Goal: Task Accomplishment & Management: Manage account settings

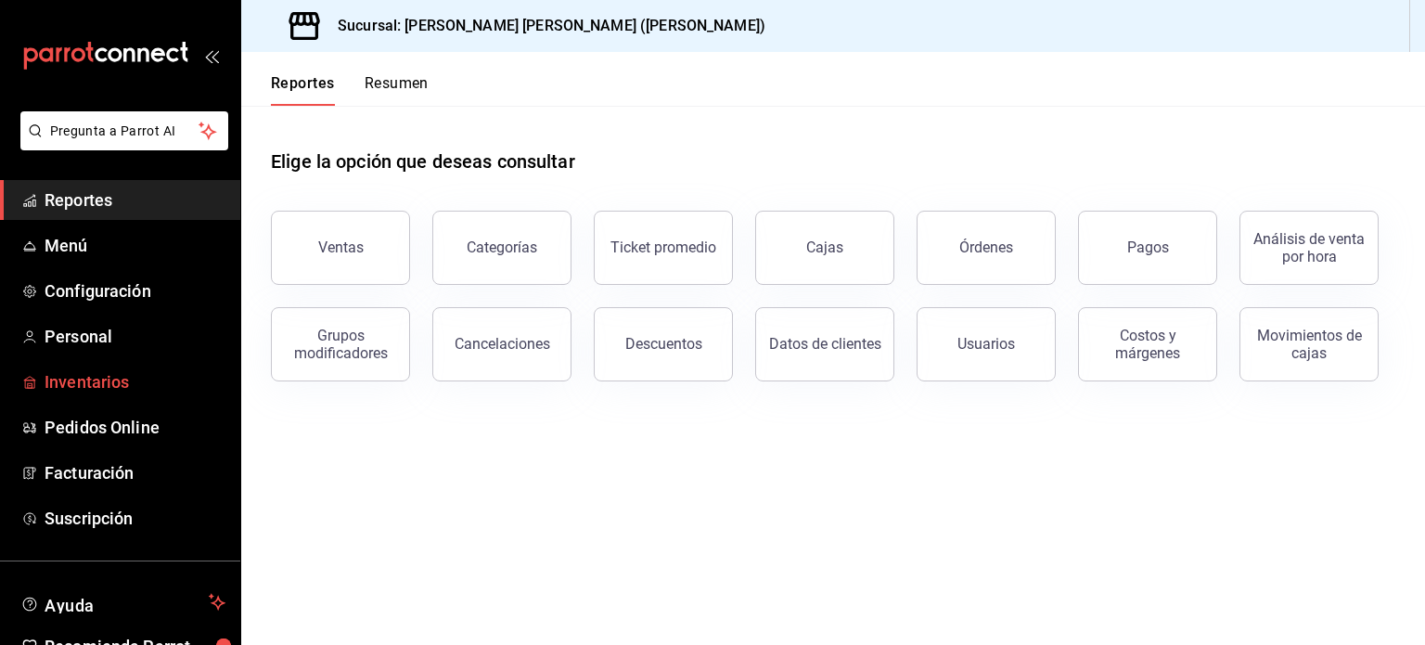
click at [100, 383] on span "Inventarios" at bounding box center [135, 381] width 181 height 25
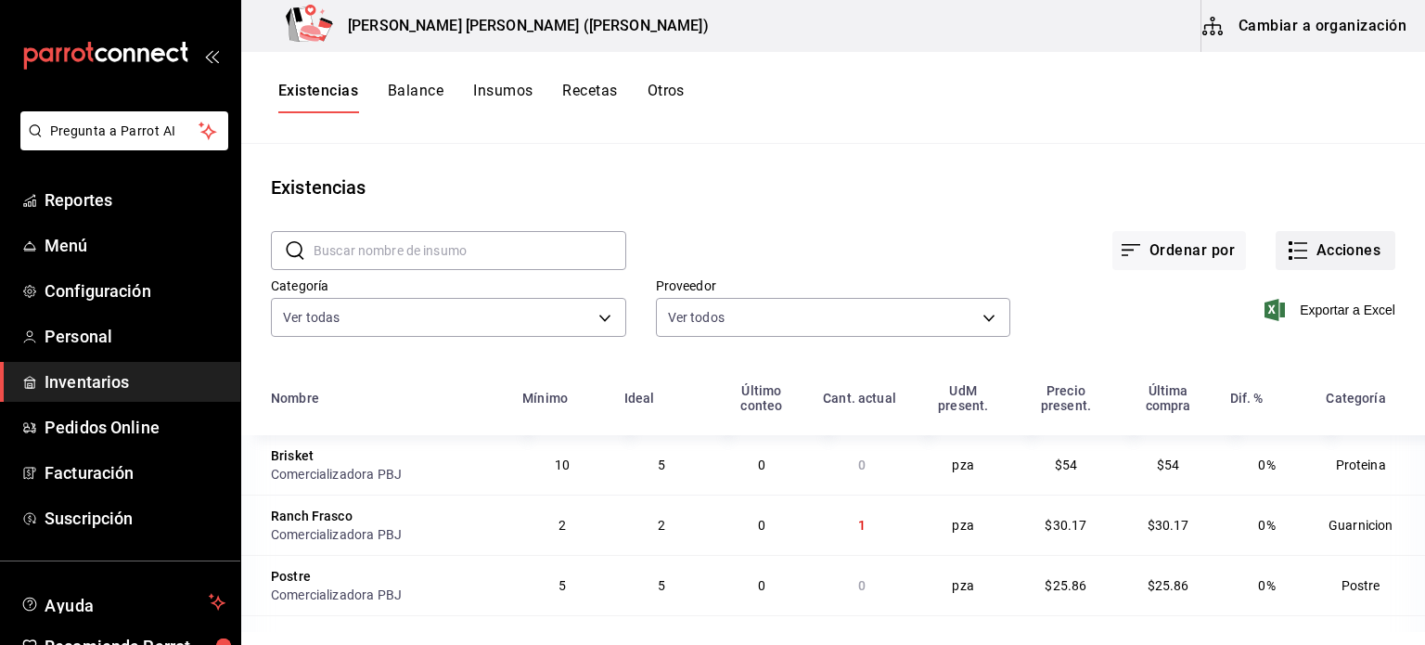
click at [1323, 254] on button "Acciones" at bounding box center [1336, 250] width 120 height 39
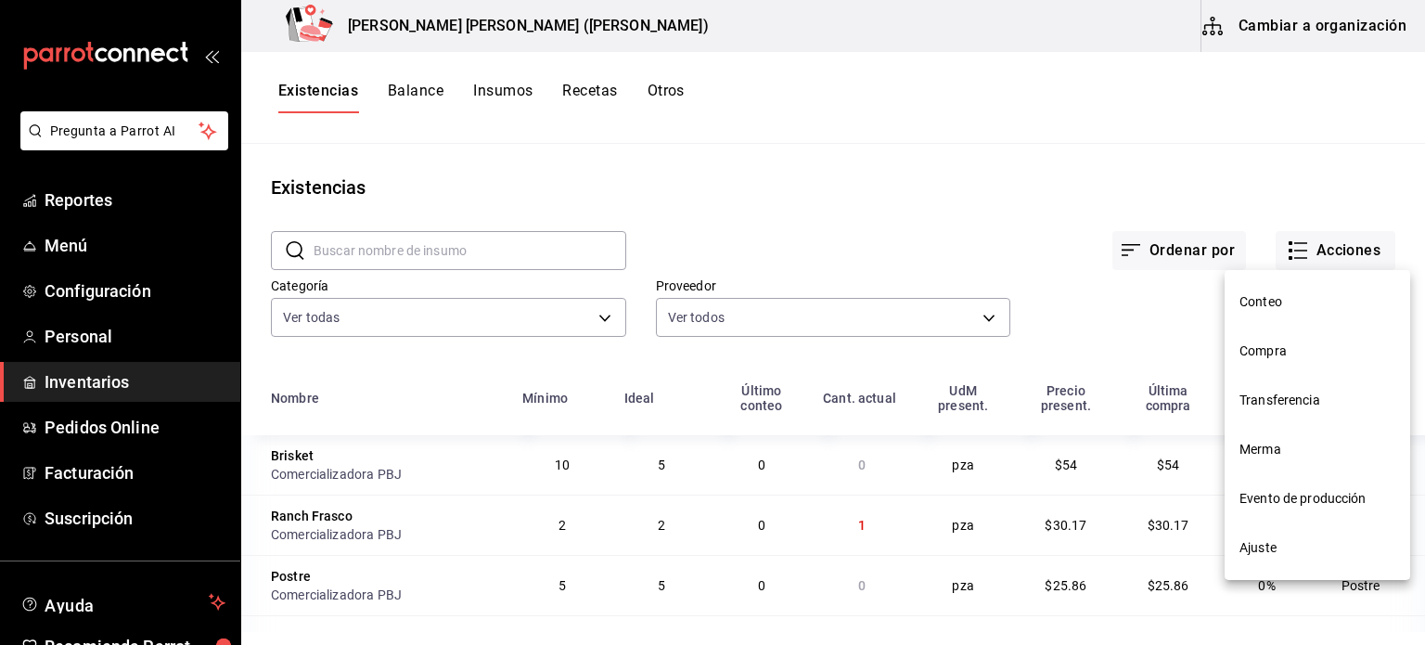
click at [1280, 545] on span "Ajuste" at bounding box center [1318, 547] width 156 height 19
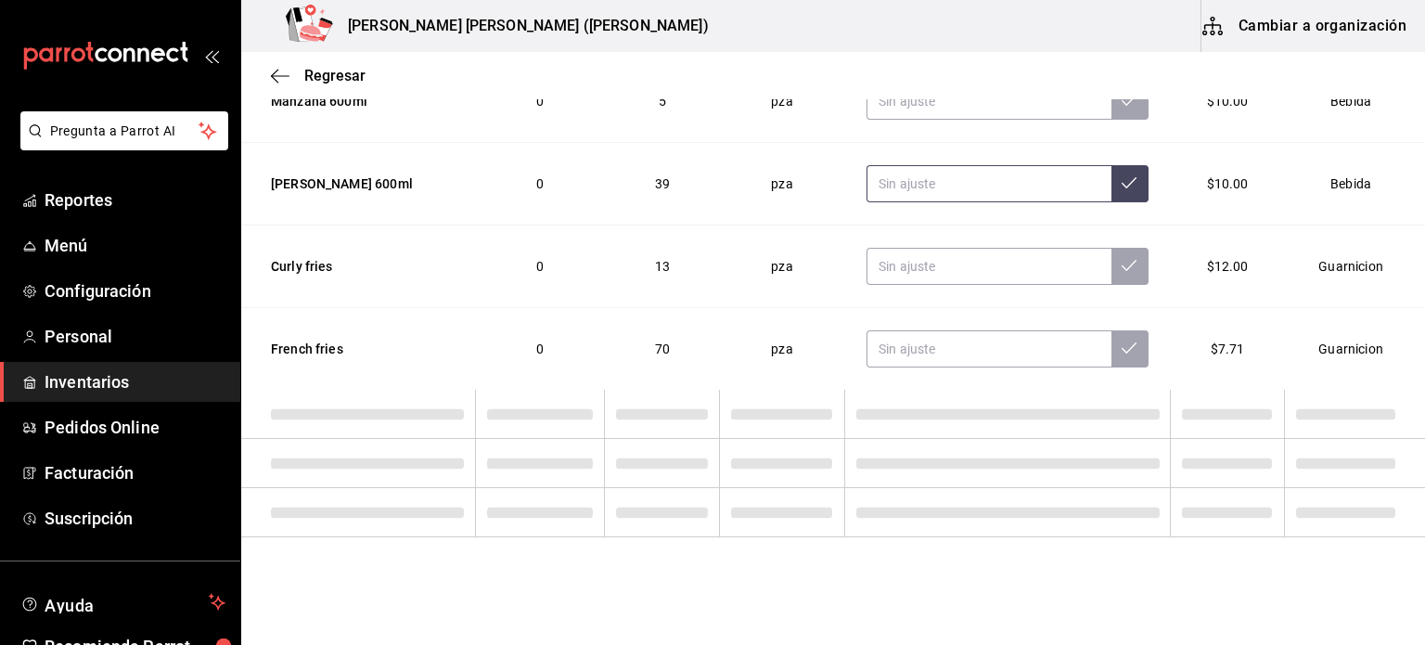
scroll to position [1225, 0]
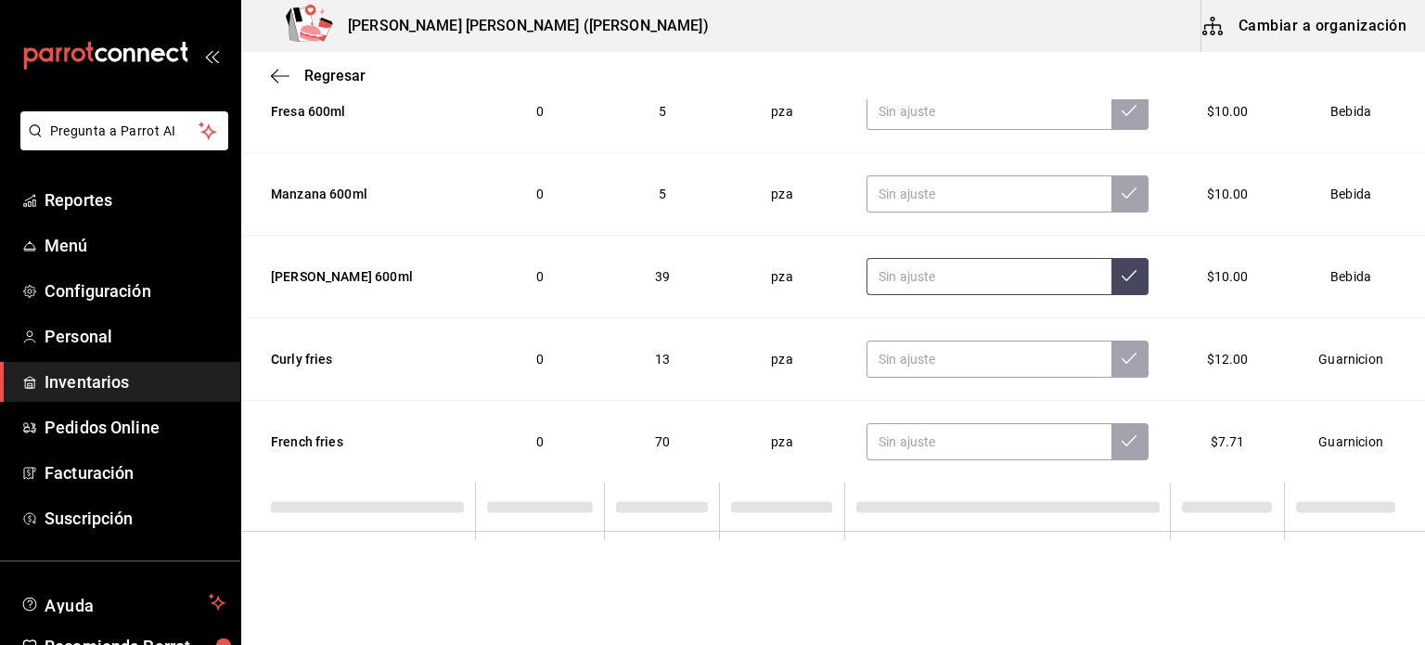
click at [935, 269] on input "text" at bounding box center [989, 276] width 245 height 37
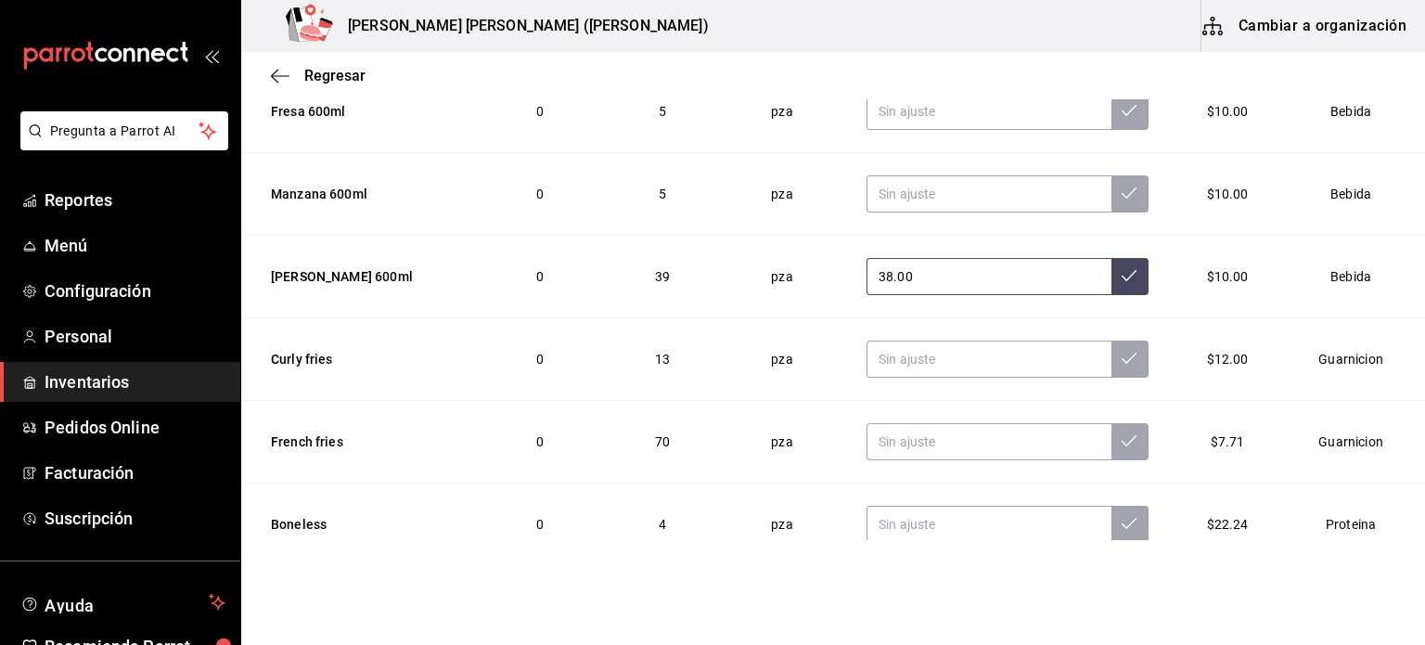
type input "38.00"
click at [1122, 268] on icon at bounding box center [1129, 275] width 15 height 15
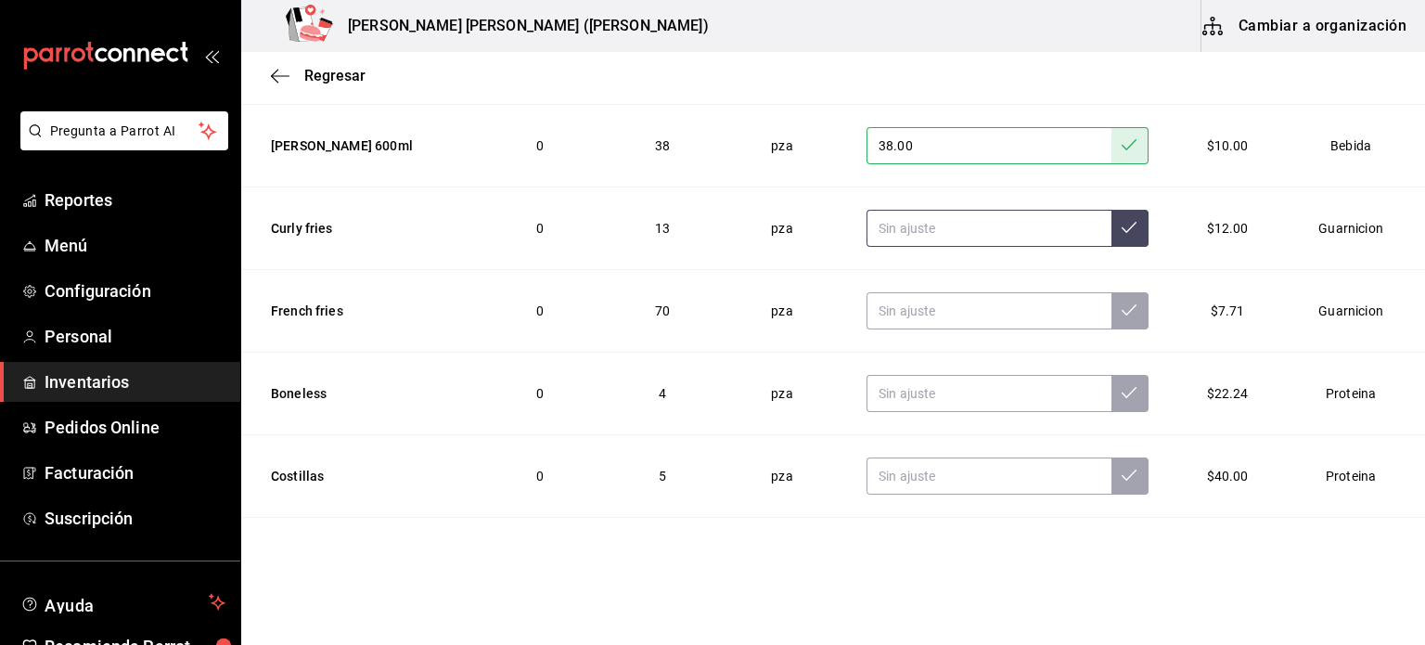
scroll to position [1830, 0]
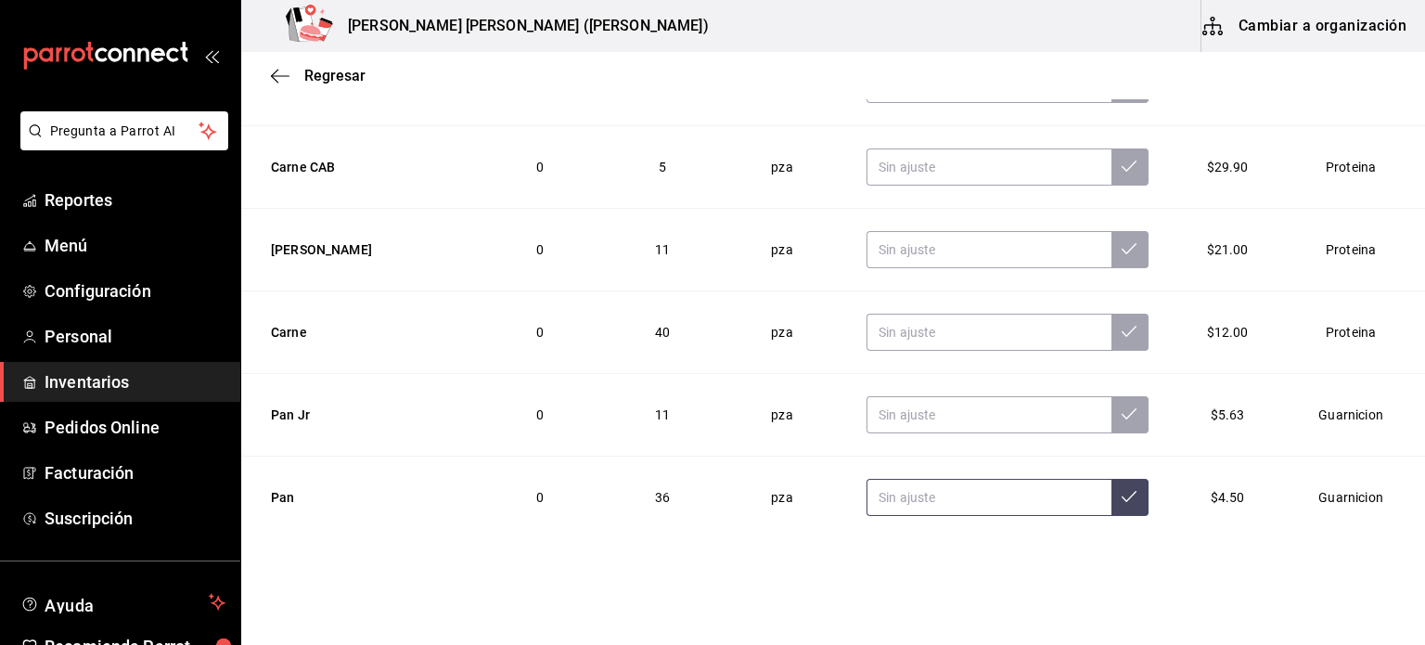
click at [873, 493] on input "text" at bounding box center [989, 497] width 245 height 37
type input "26.00"
click at [1112, 499] on button at bounding box center [1130, 497] width 37 height 37
click at [316, 73] on span "Regresar" at bounding box center [334, 76] width 61 height 18
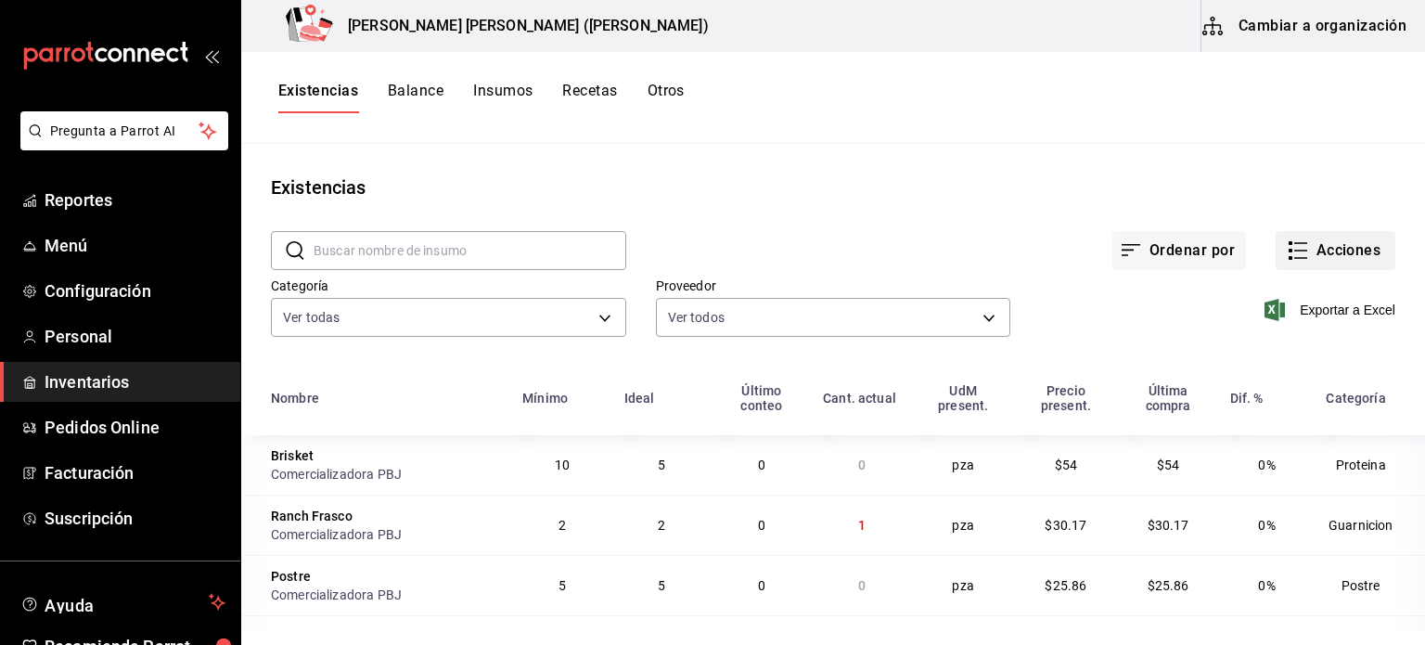
click at [1335, 251] on button "Acciones" at bounding box center [1336, 250] width 120 height 39
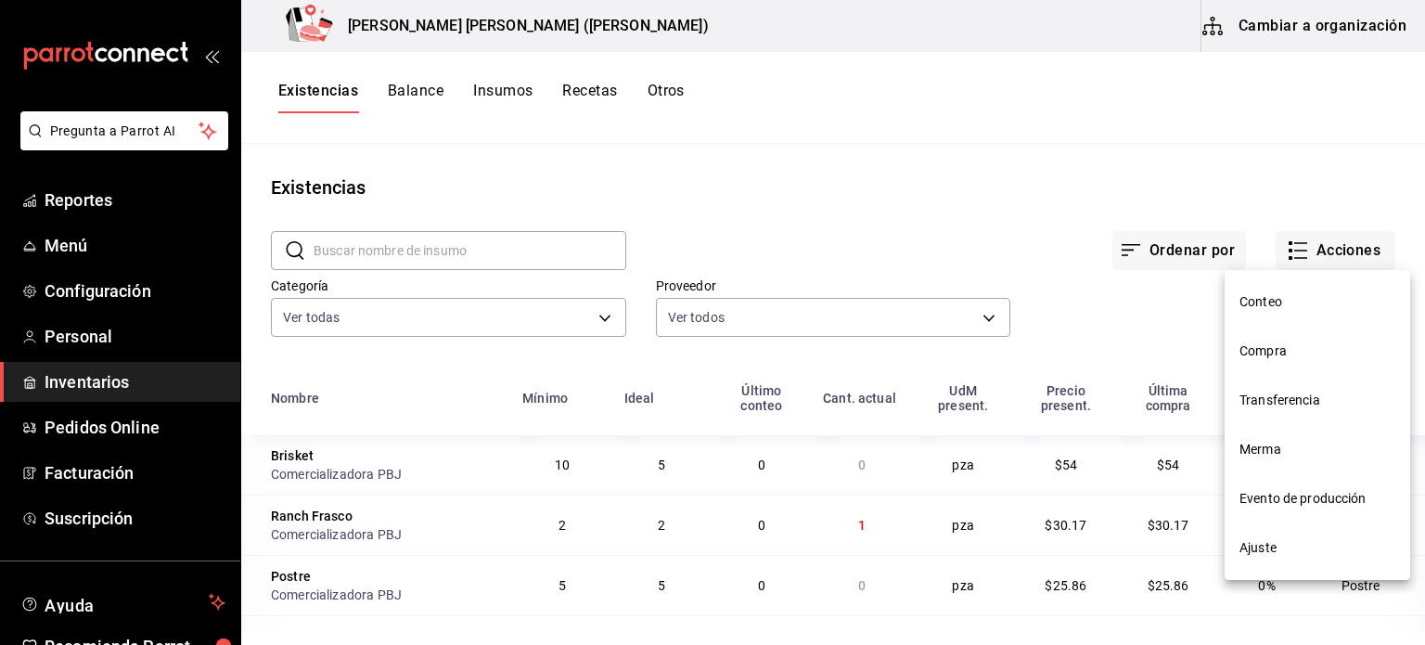
click at [1295, 350] on span "Compra" at bounding box center [1318, 350] width 156 height 19
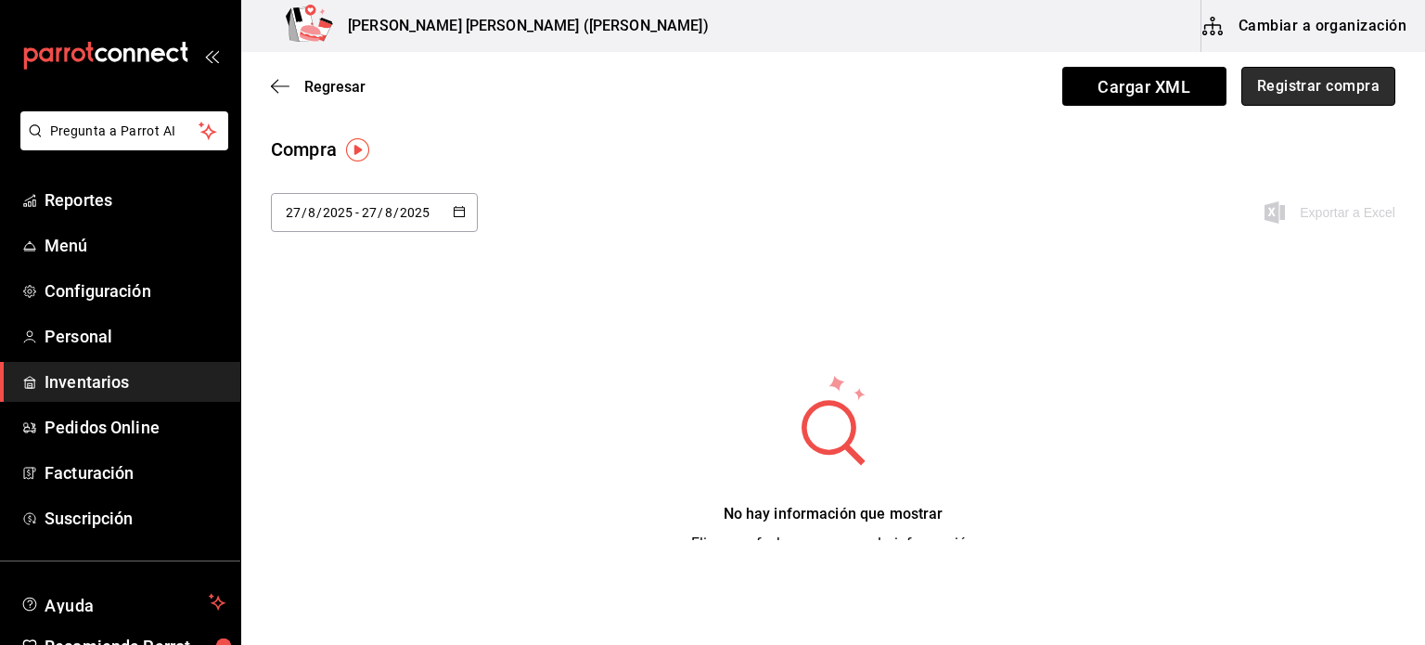
click at [1320, 100] on button "Registrar compra" at bounding box center [1319, 86] width 154 height 39
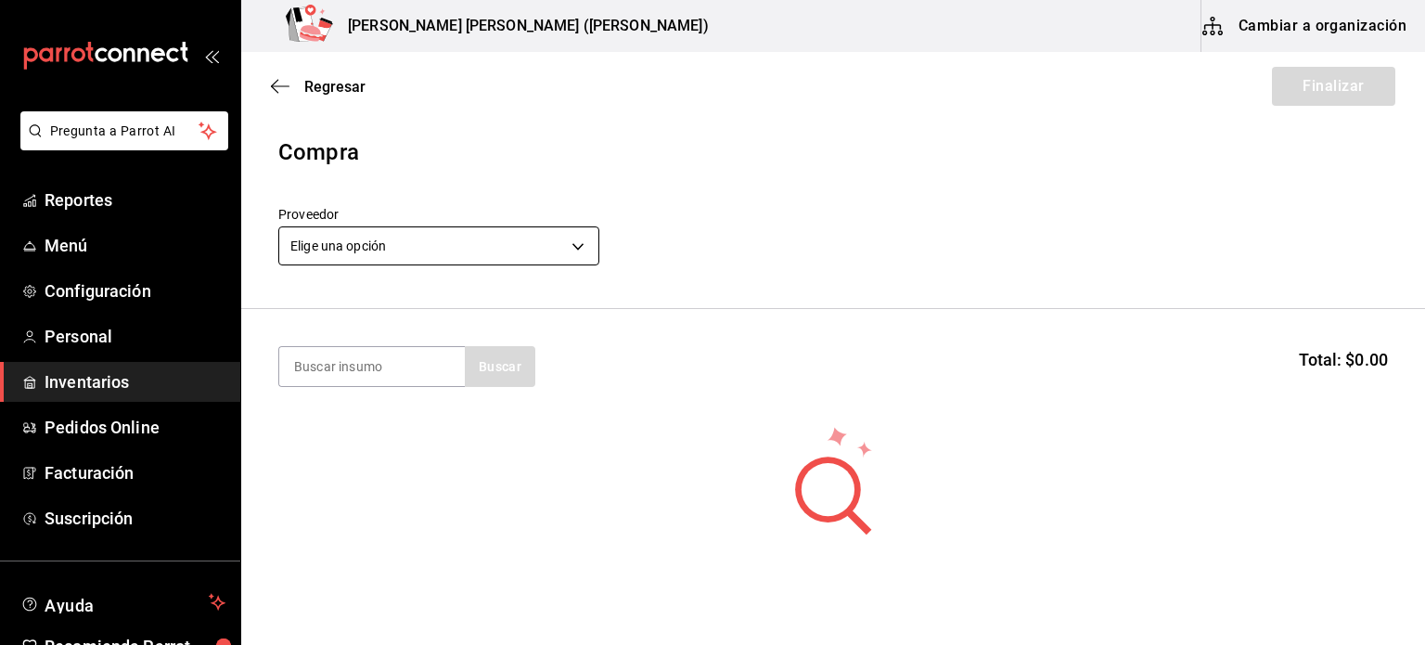
click at [461, 237] on body "Pregunta a Parrot AI Reportes Menú Configuración Personal Inventarios Pedidos O…" at bounding box center [712, 270] width 1425 height 540
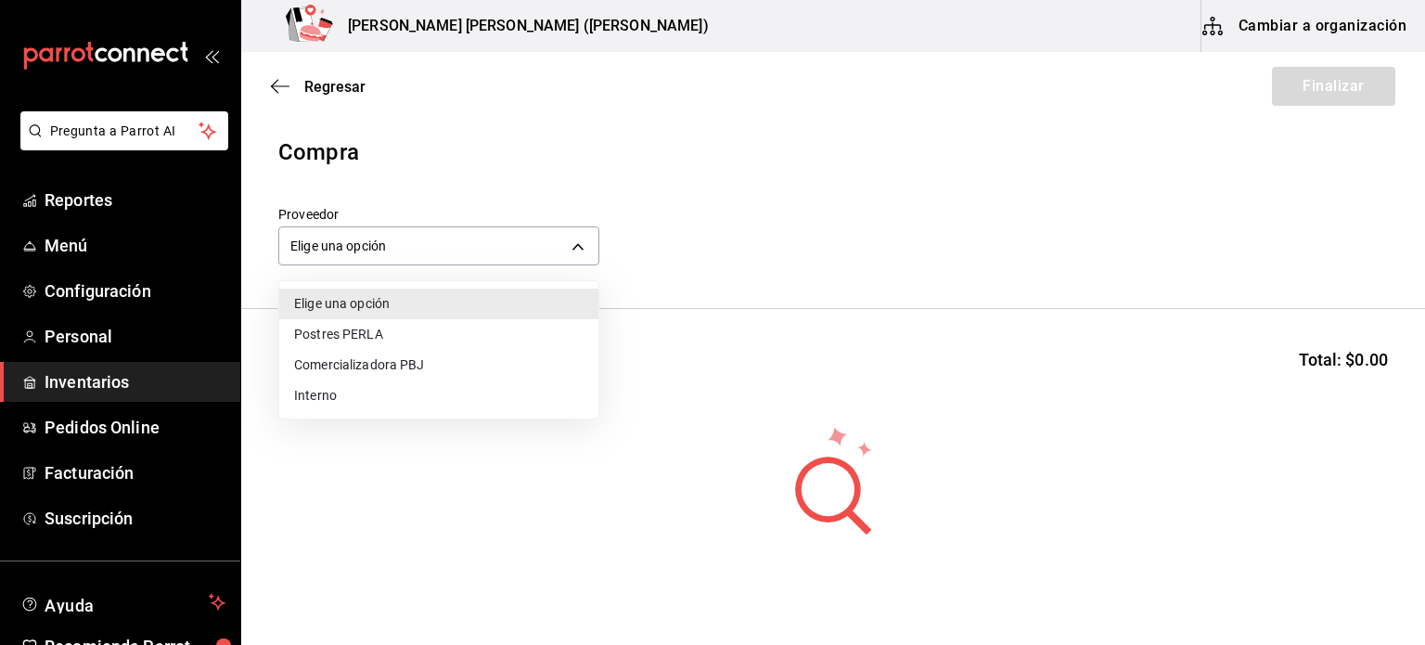
click at [390, 367] on li "Comercializadora PBJ" at bounding box center [438, 365] width 319 height 31
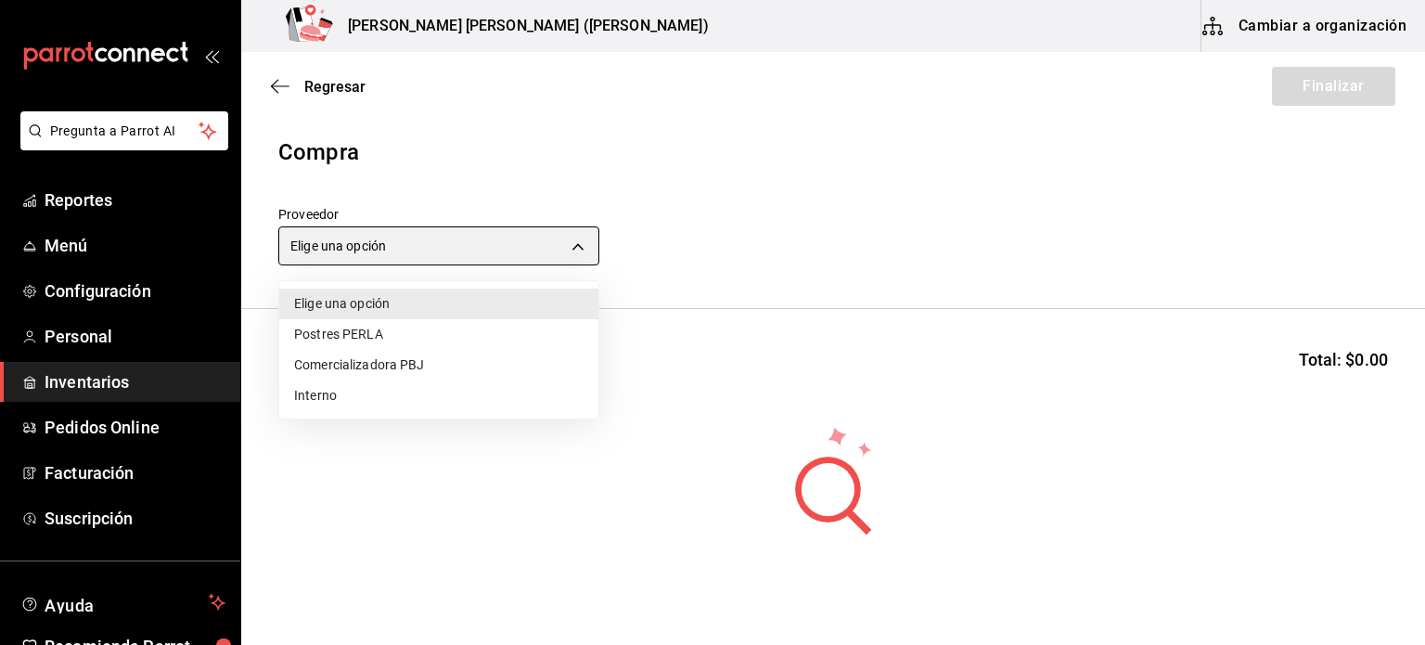
type input "73989370-521d-4bc8-8ea0-0c8e3494ddd7"
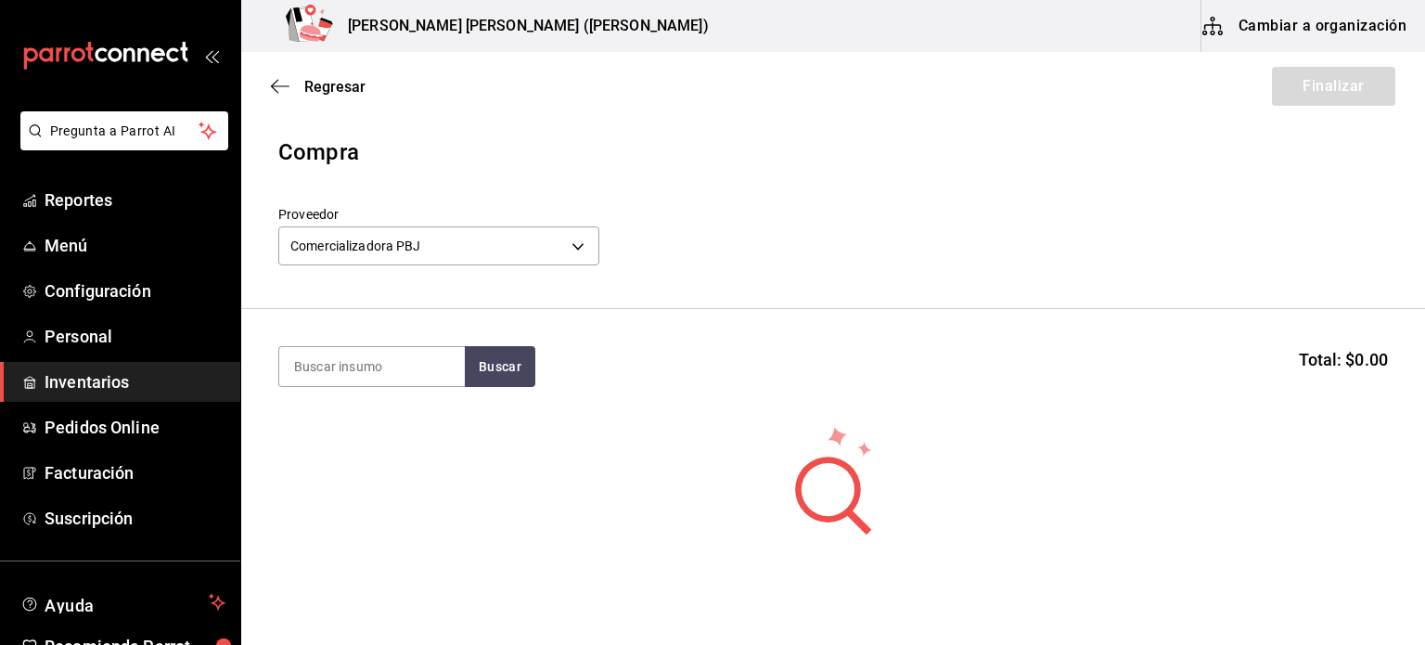
click at [390, 367] on input at bounding box center [372, 366] width 186 height 39
type input "pan"
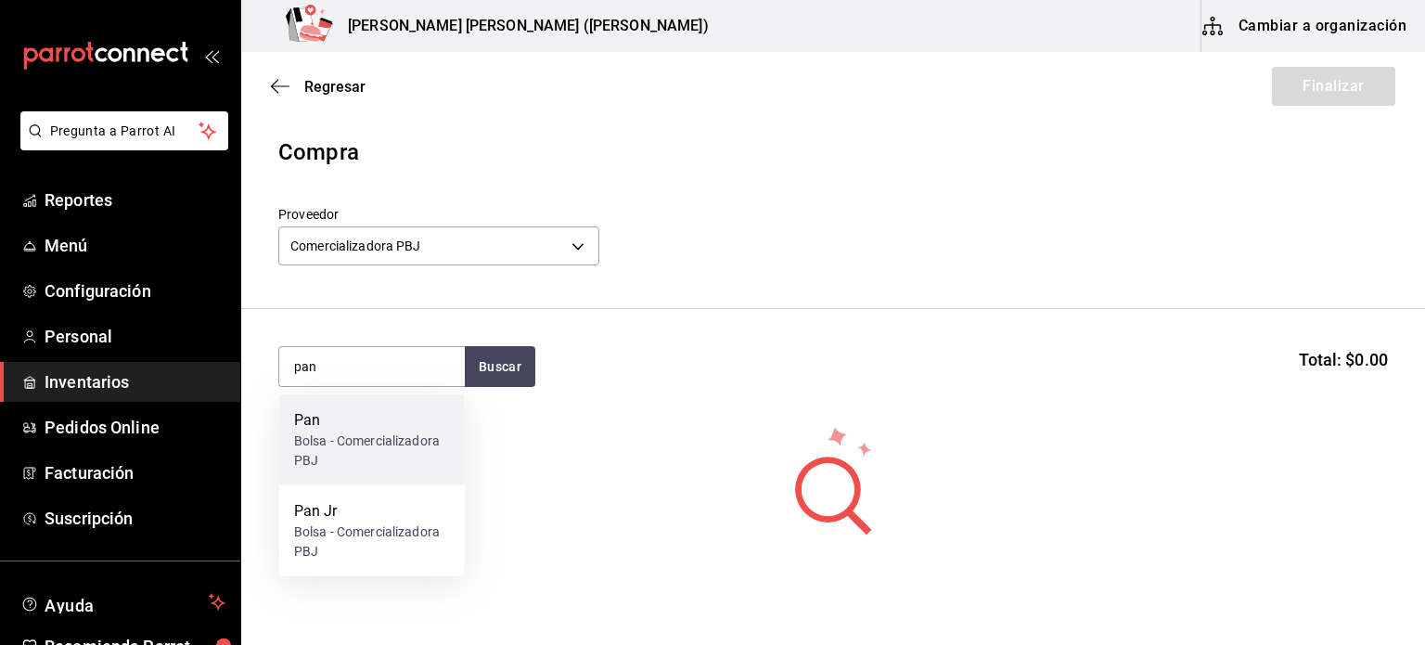
click at [357, 427] on div "Pan" at bounding box center [372, 420] width 156 height 22
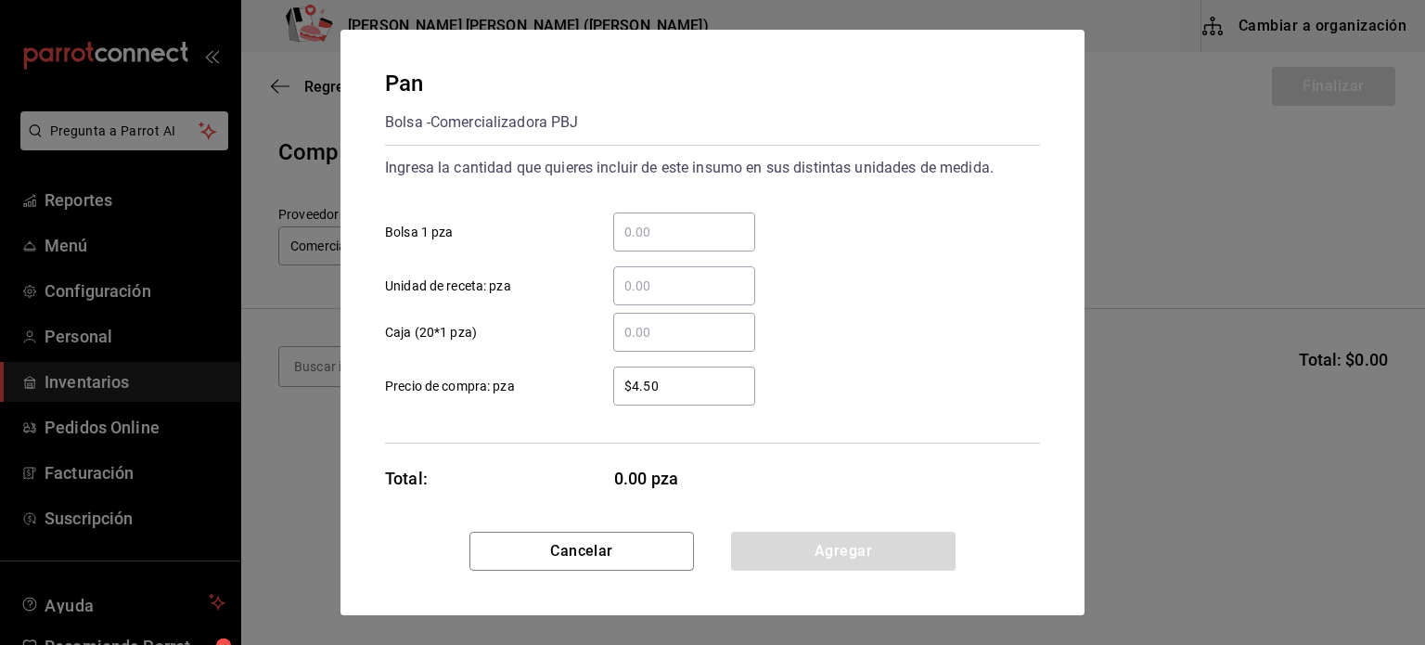
click at [710, 237] on input "​ Bolsa 1 pza" at bounding box center [684, 232] width 142 height 22
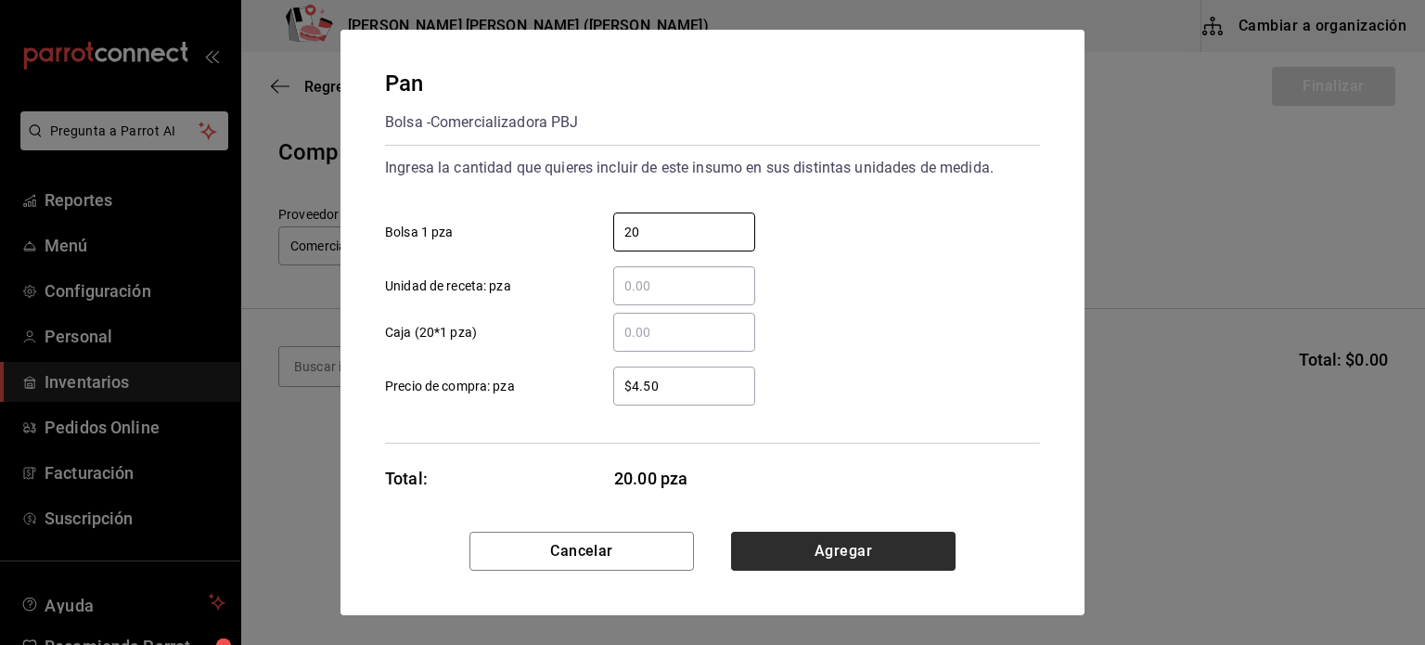
type input "20"
click at [809, 549] on button "Agregar" at bounding box center [843, 551] width 225 height 39
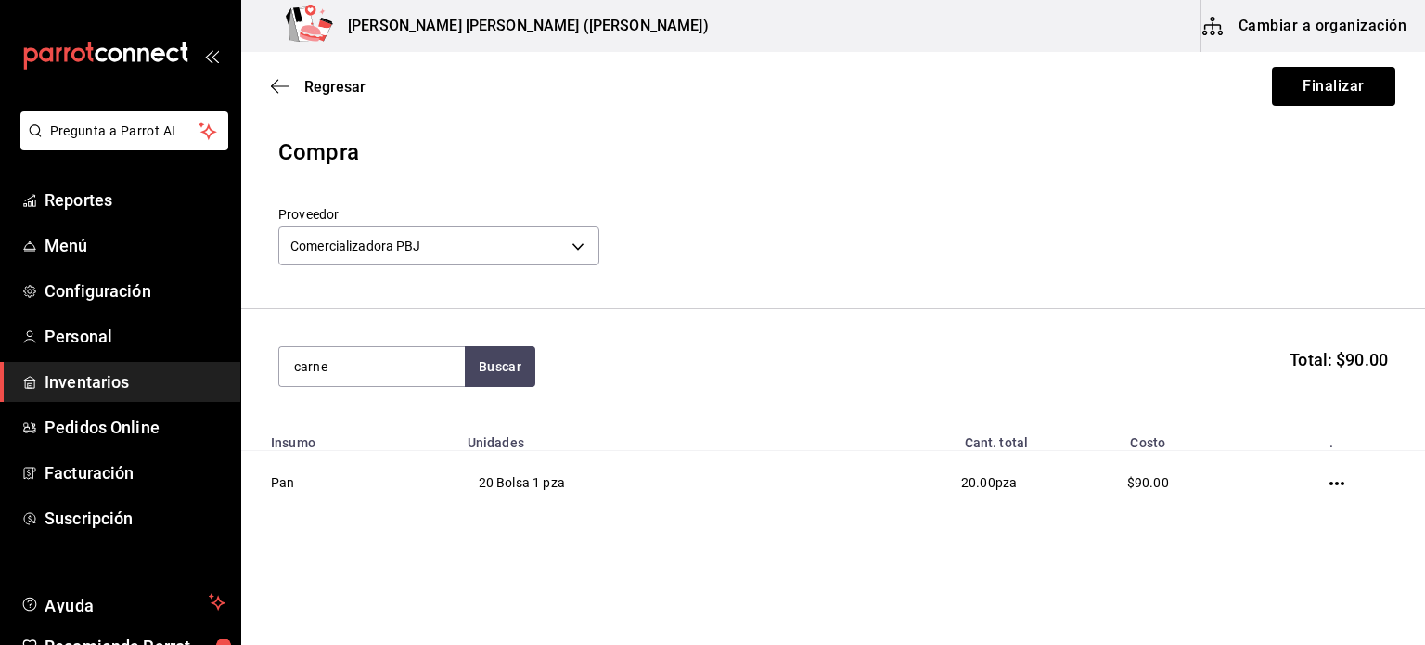
type input "carne"
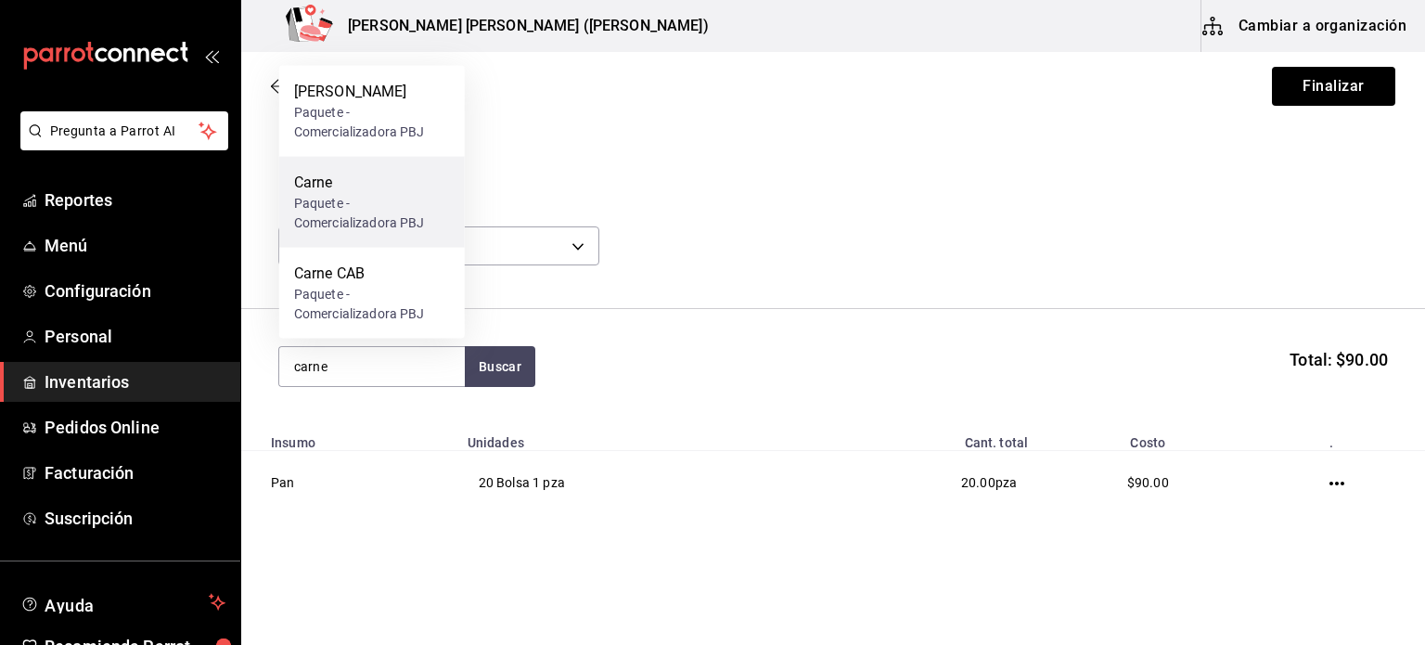
click at [434, 219] on div "Paquete - Comercializadora PBJ" at bounding box center [372, 213] width 156 height 39
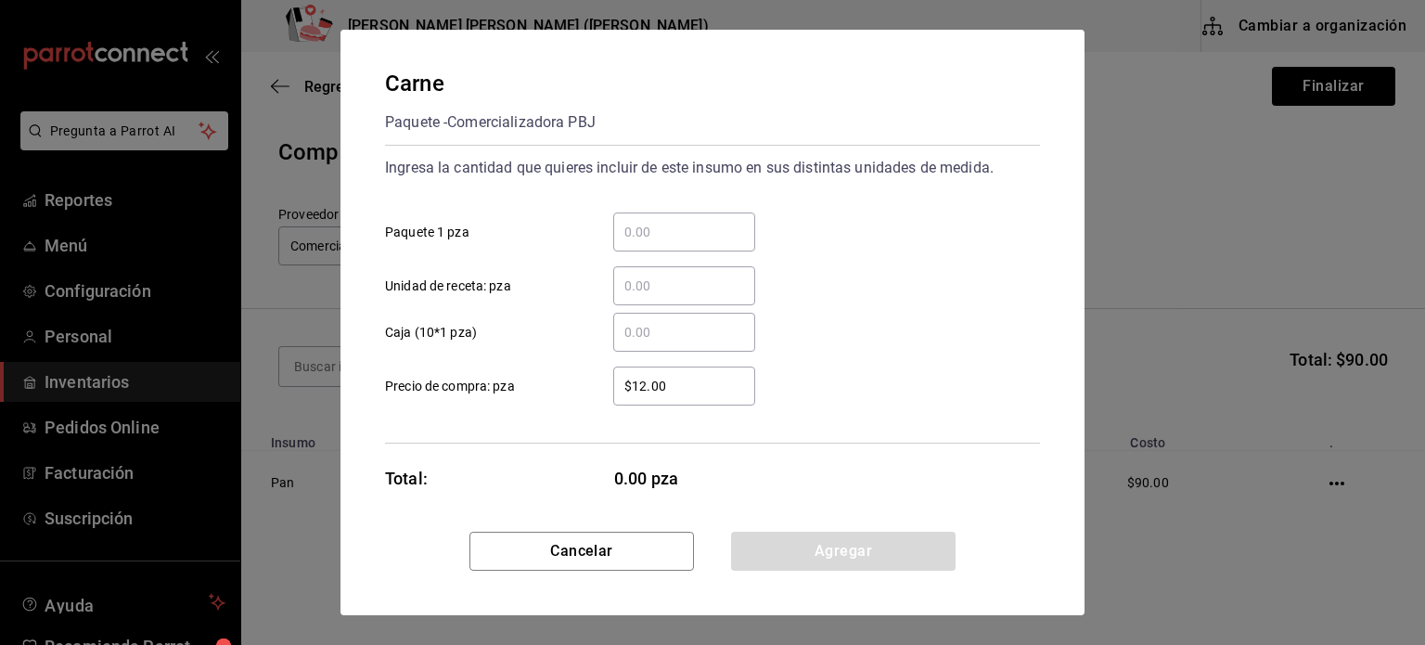
click at [688, 221] on input "​ Paquete 1 pza" at bounding box center [684, 232] width 142 height 22
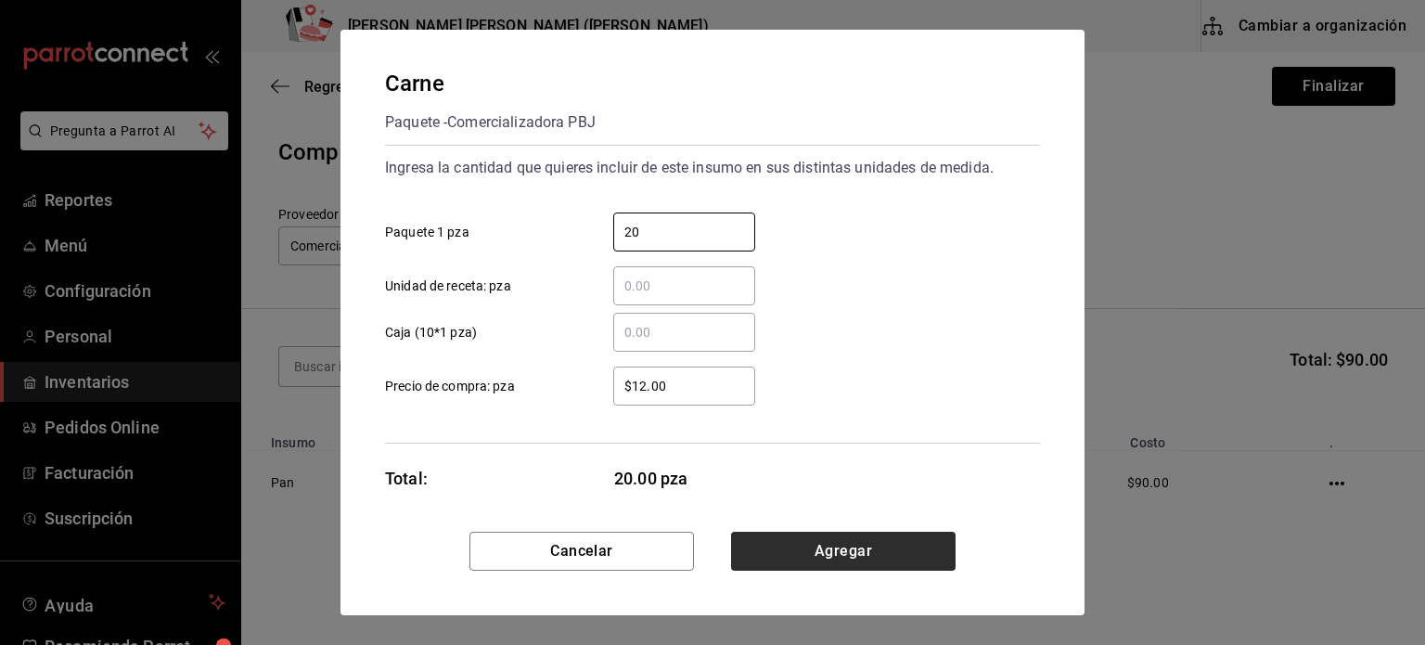
type input "20"
click at [779, 552] on button "Agregar" at bounding box center [843, 551] width 225 height 39
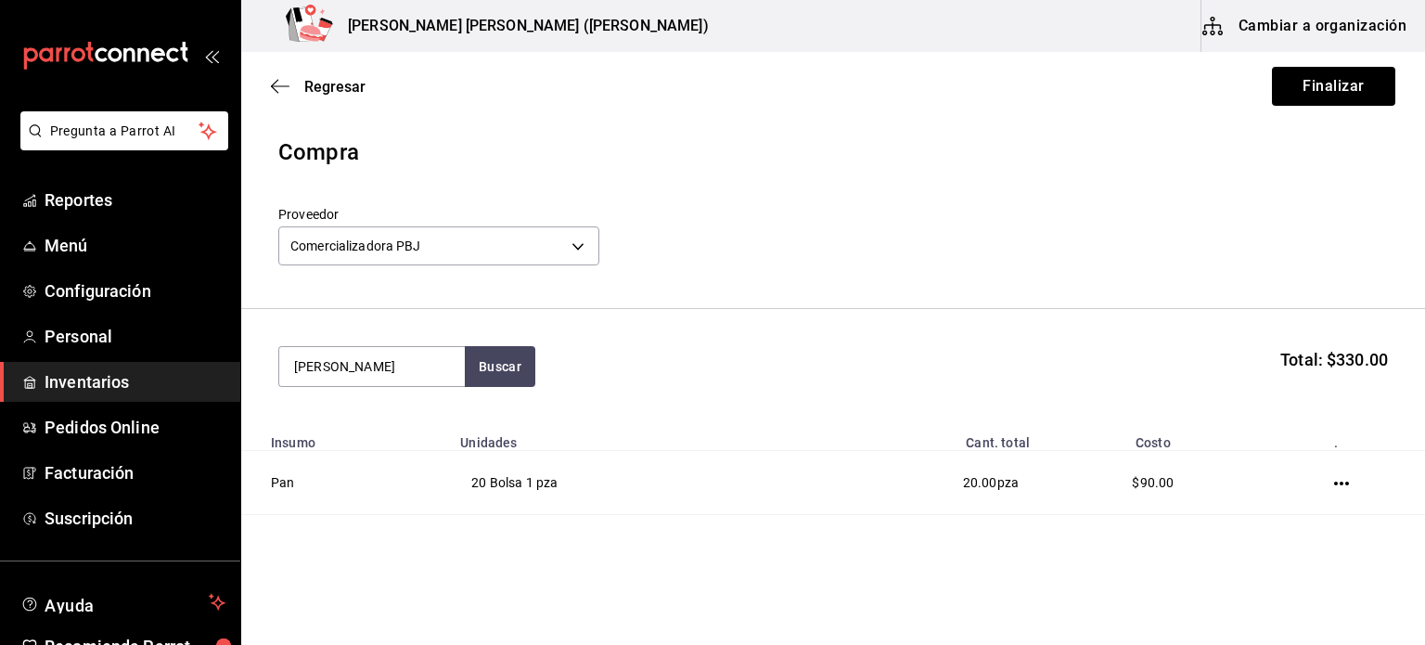
type input "[PERSON_NAME]"
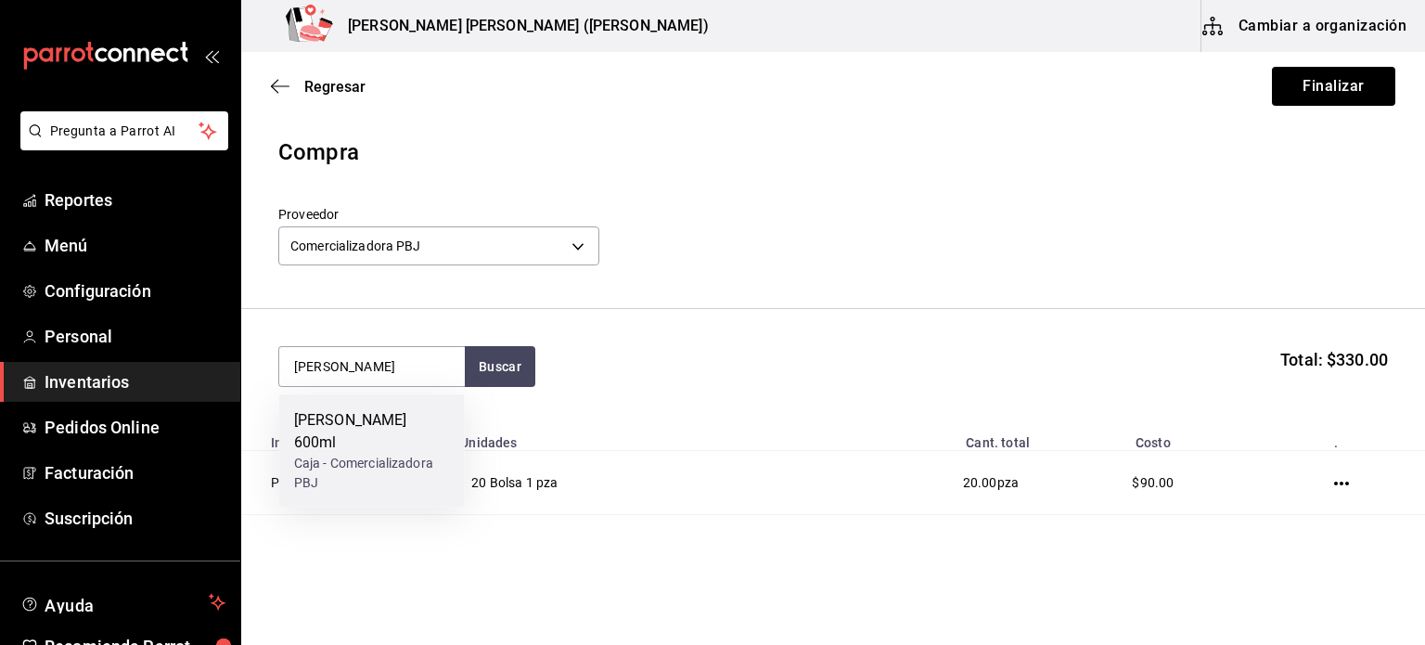
click at [403, 454] on div "Caja - Comercializadora PBJ" at bounding box center [372, 473] width 156 height 39
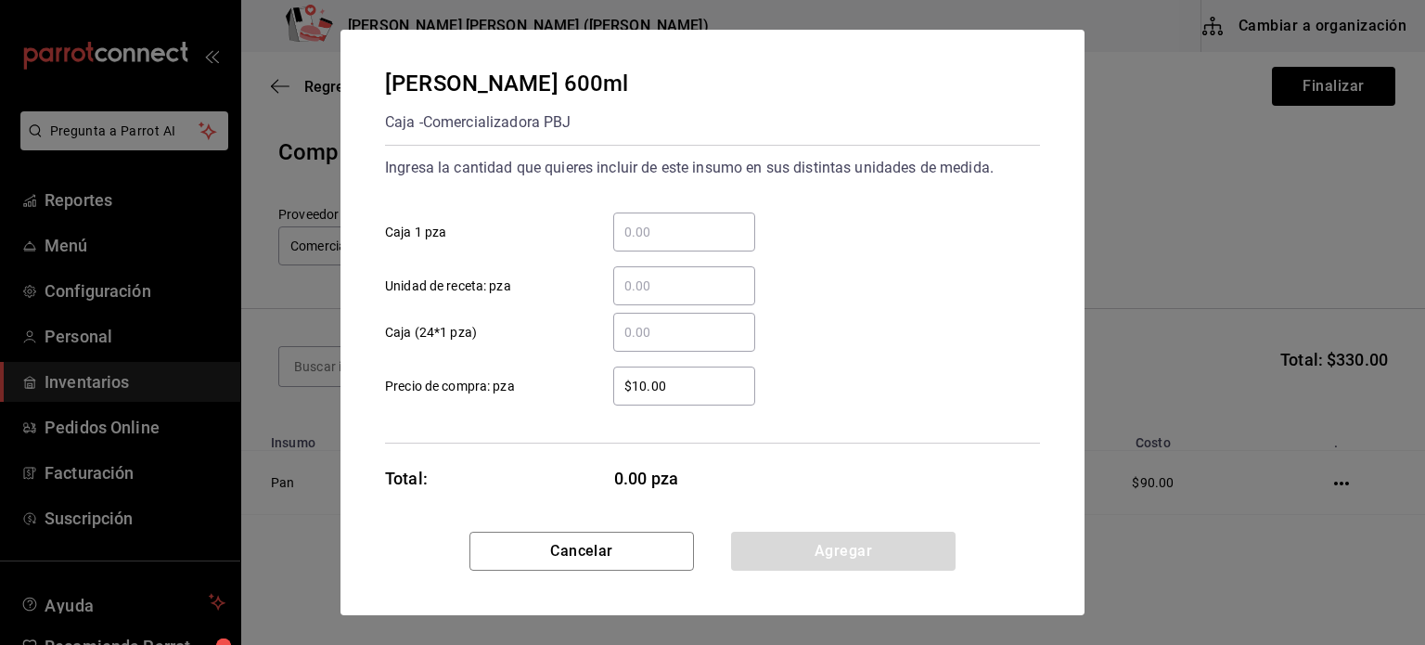
click at [673, 227] on input "​ Caja 1 pza" at bounding box center [684, 232] width 142 height 22
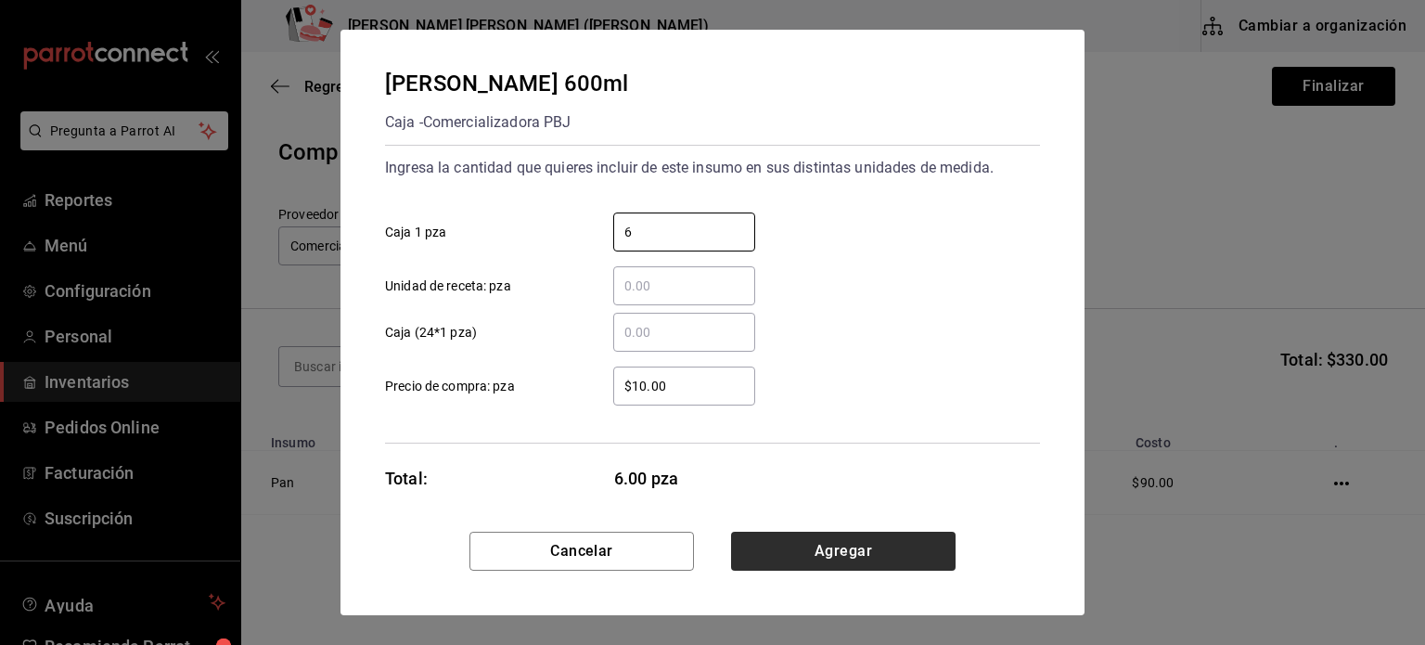
type input "6"
click at [782, 561] on button "Agregar" at bounding box center [843, 551] width 225 height 39
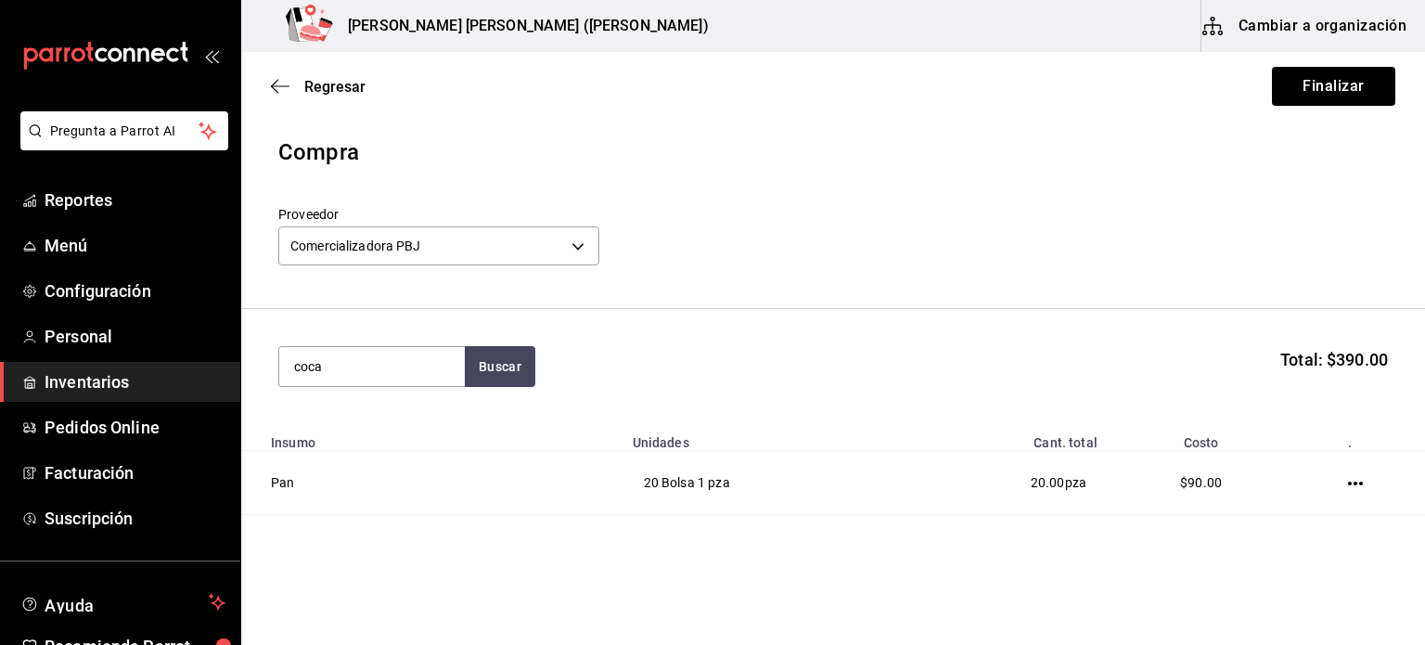
type input "coca"
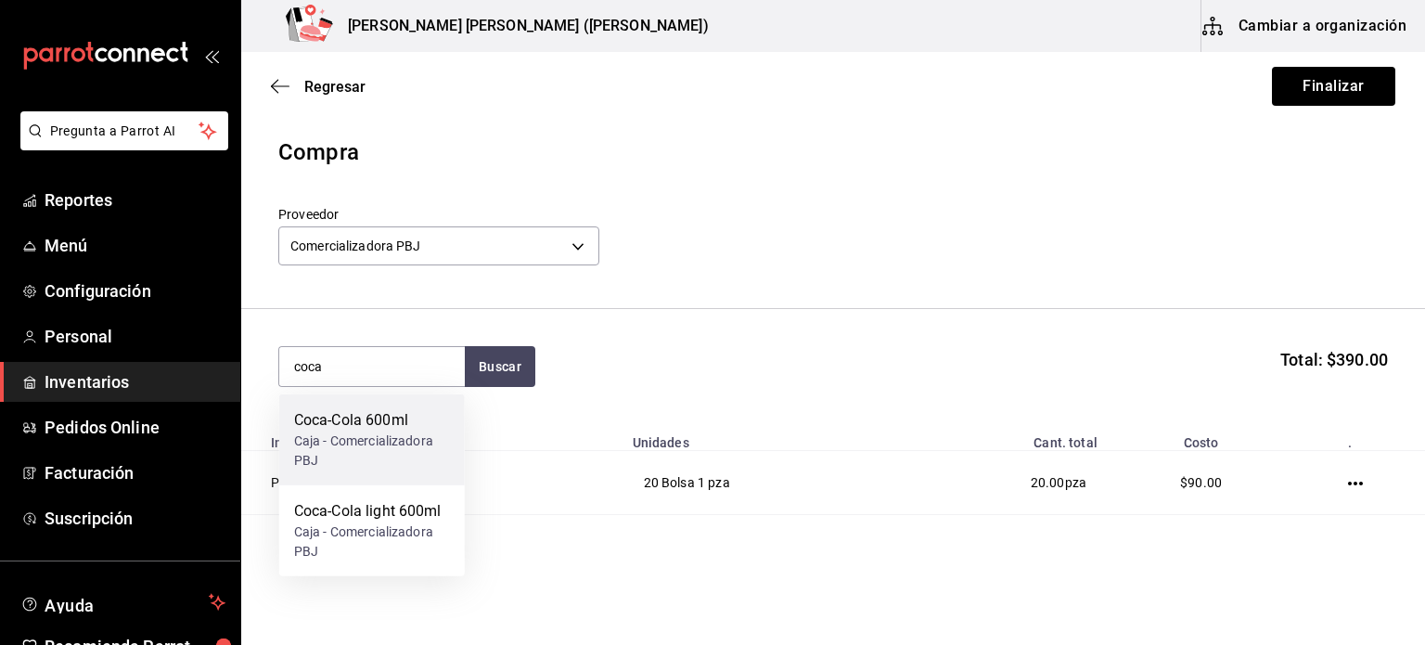
click at [398, 437] on div "Caja - Comercializadora PBJ" at bounding box center [372, 450] width 156 height 39
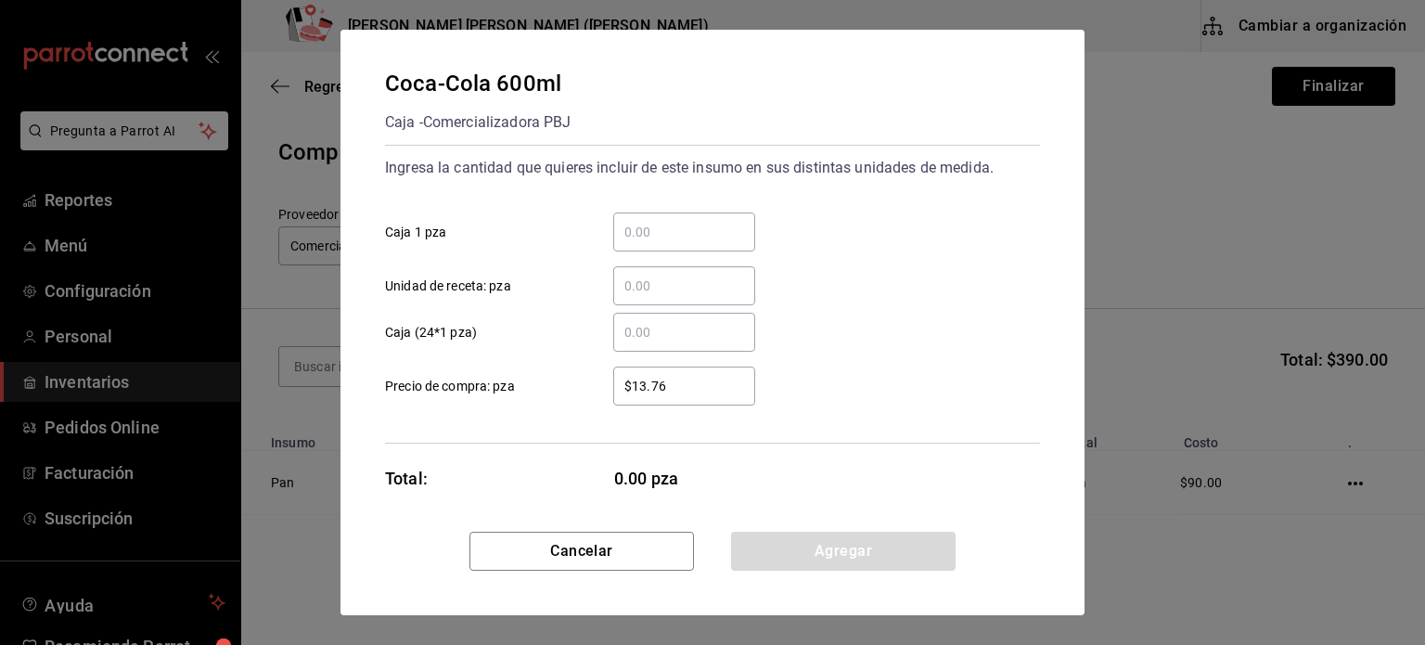
click at [654, 244] on div "​" at bounding box center [684, 231] width 142 height 39
click at [654, 243] on input "​ Caja 1 pza" at bounding box center [684, 232] width 142 height 22
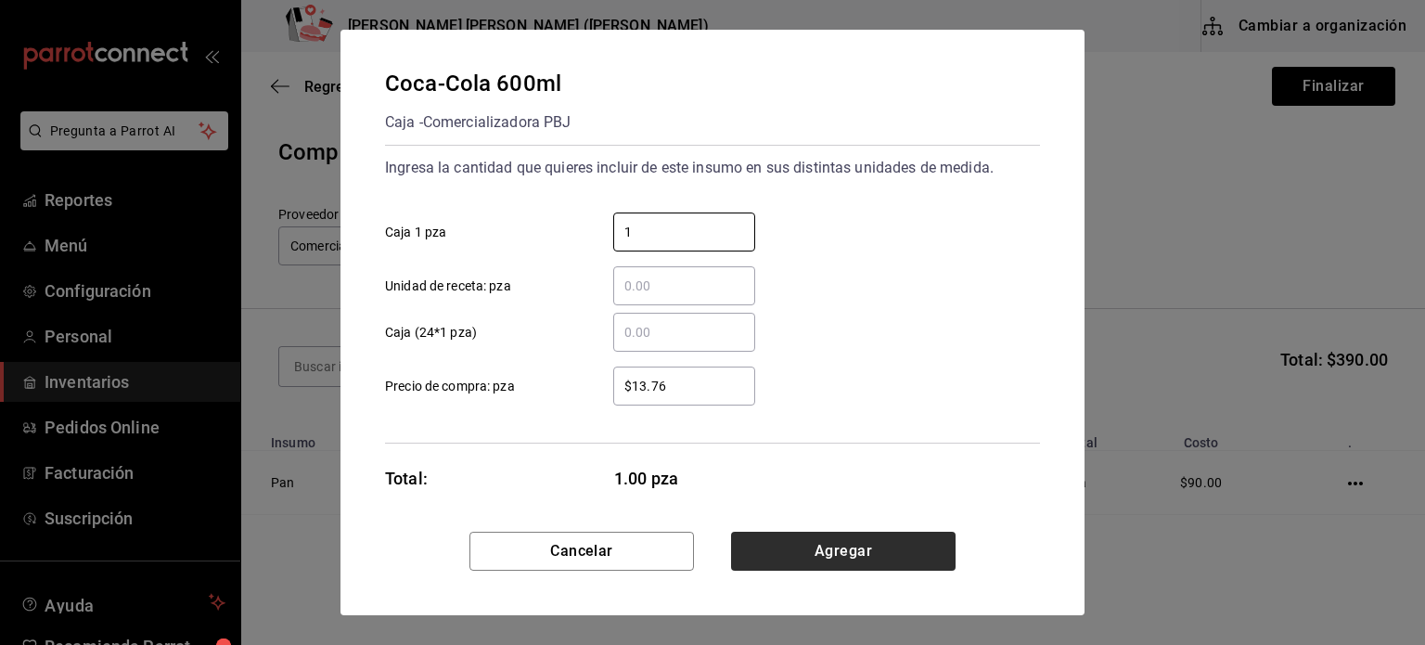
type input "1"
click at [820, 552] on button "Agregar" at bounding box center [843, 551] width 225 height 39
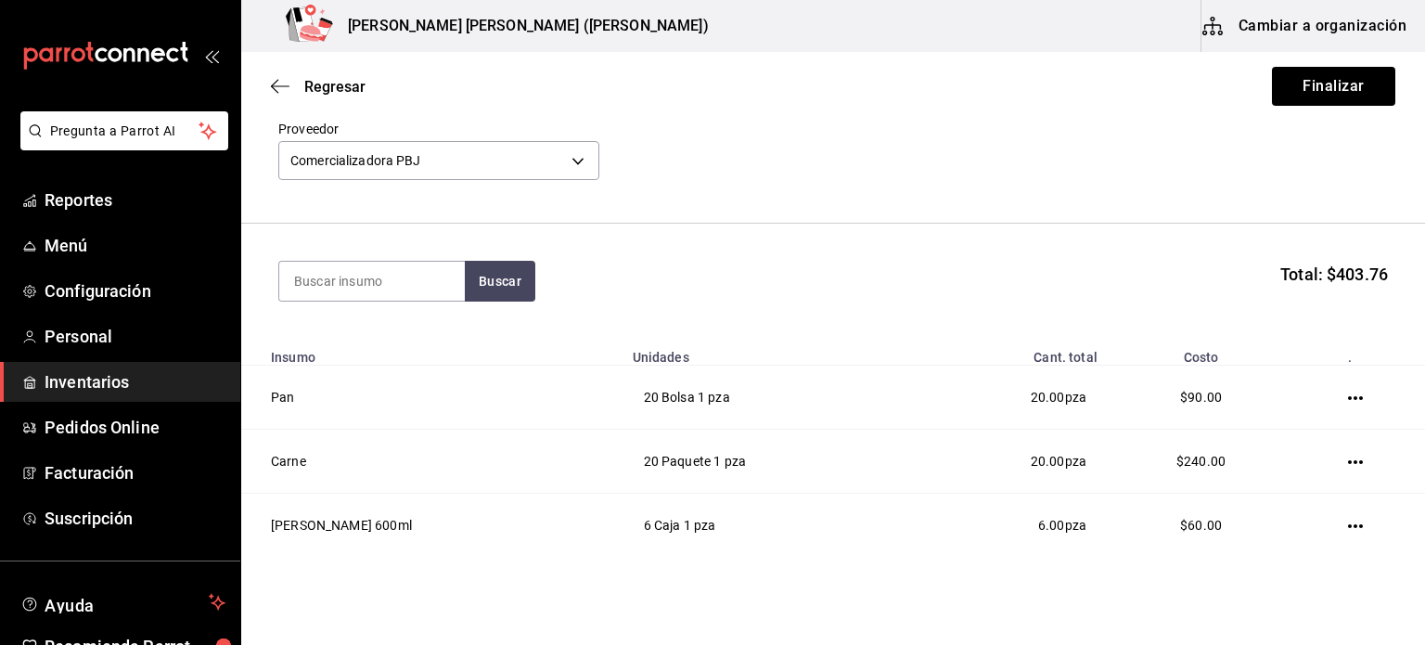
scroll to position [225, 0]
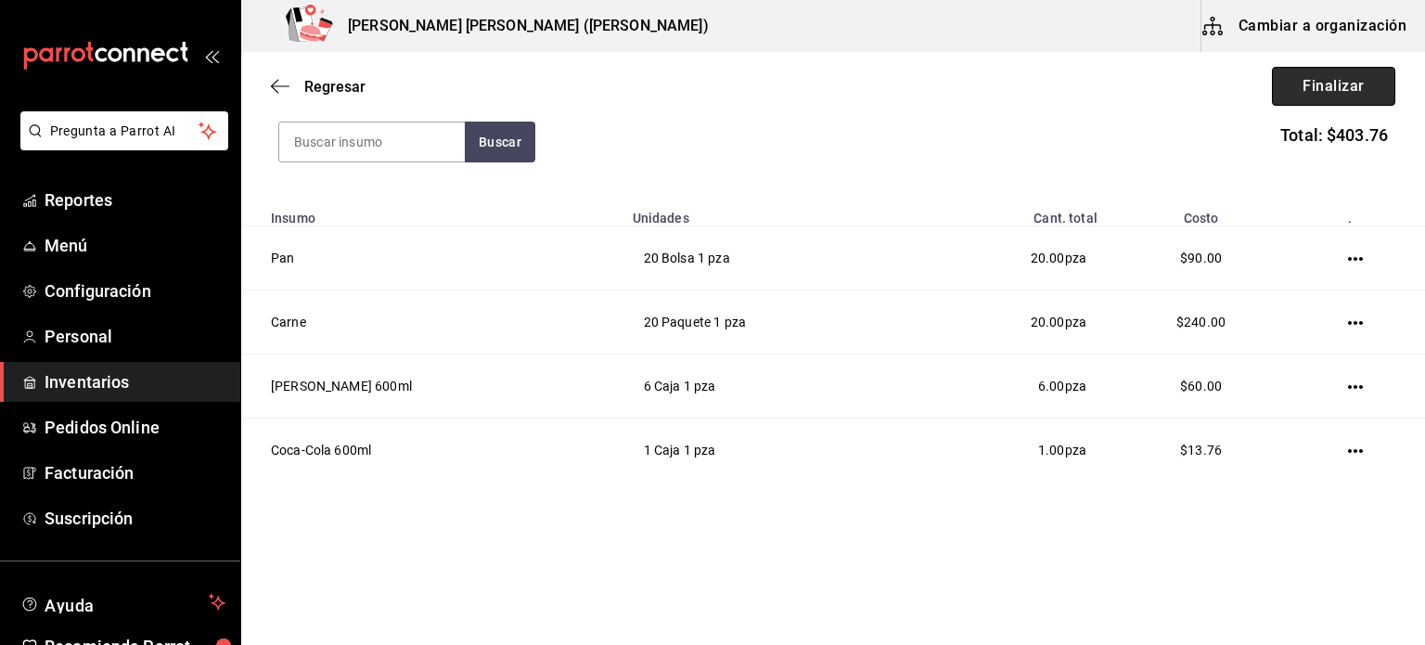
click at [1284, 88] on button "Finalizar" at bounding box center [1333, 86] width 123 height 39
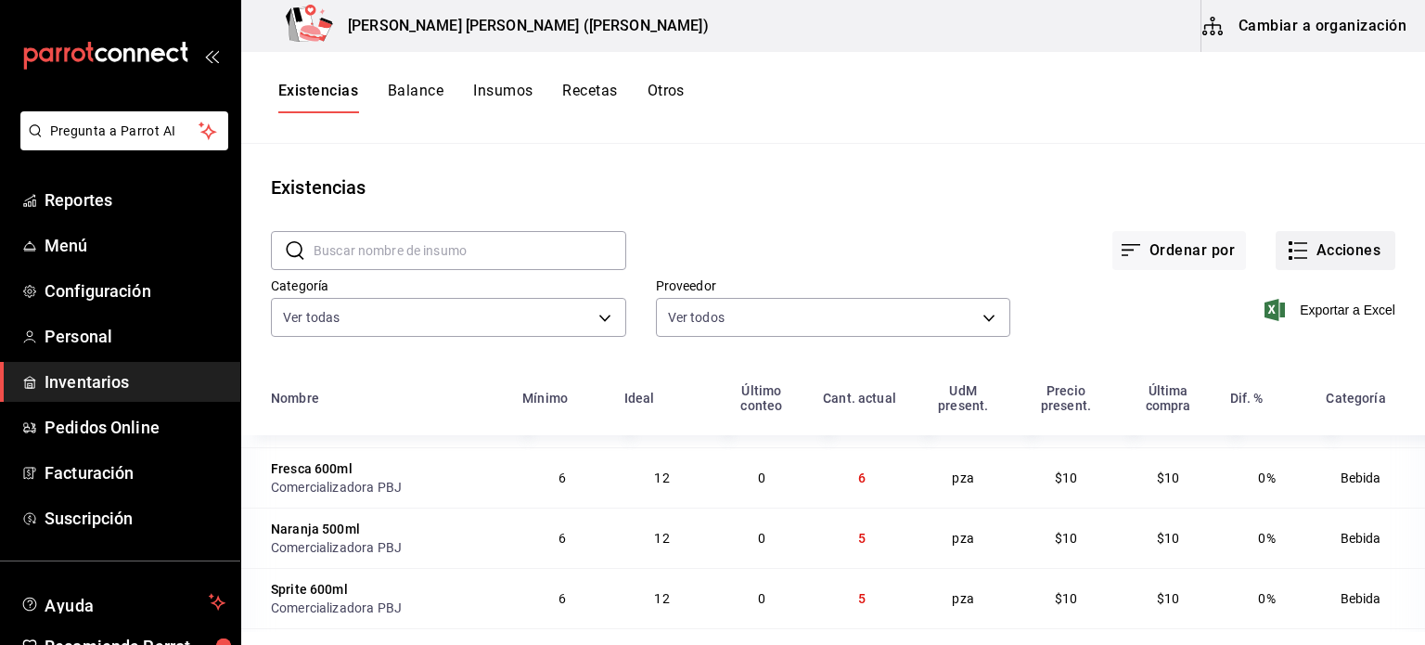
click at [1329, 249] on button "Acciones" at bounding box center [1336, 250] width 120 height 39
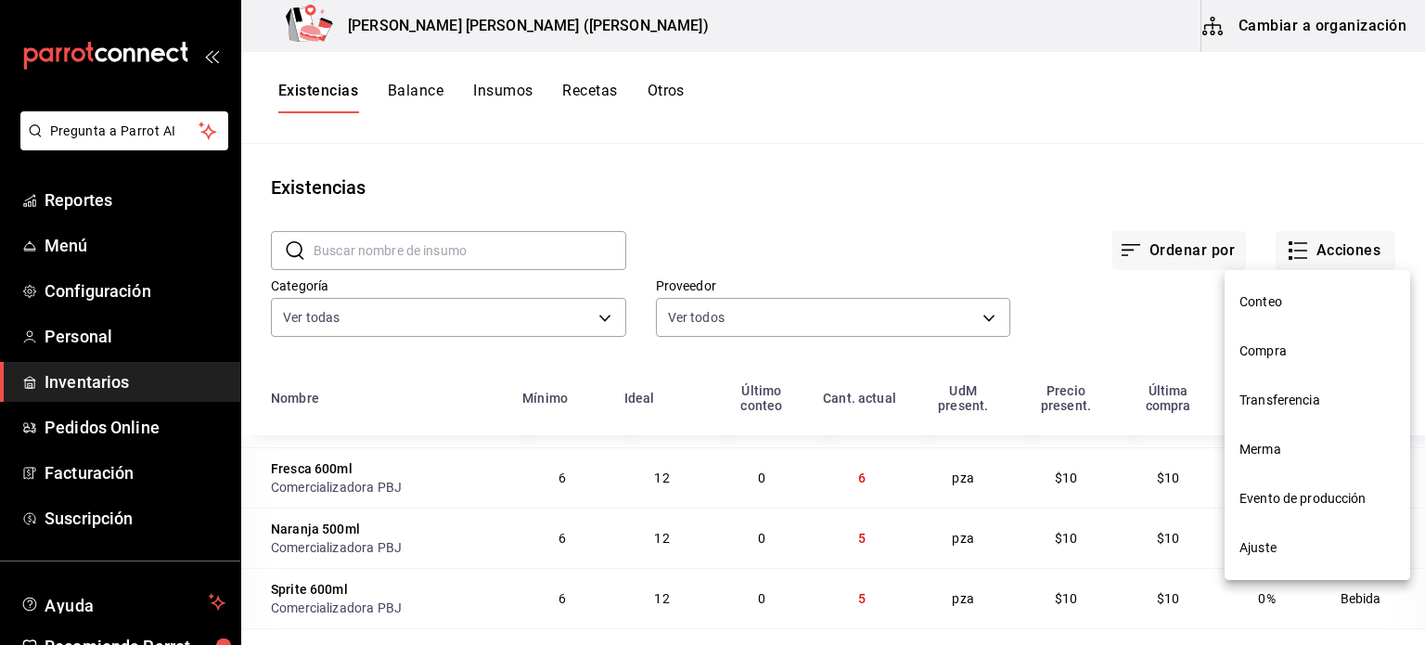
click at [1288, 341] on li "Compra" at bounding box center [1318, 351] width 186 height 49
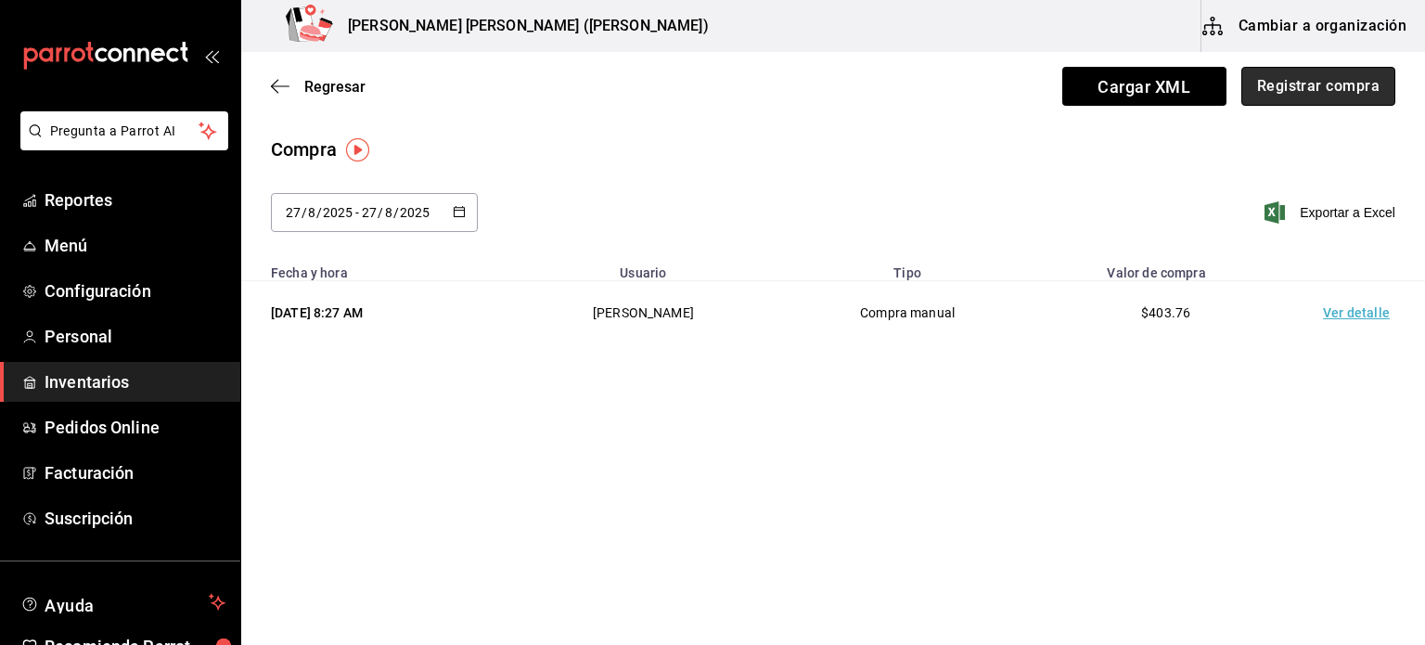
click at [1346, 84] on button "Registrar compra" at bounding box center [1319, 86] width 154 height 39
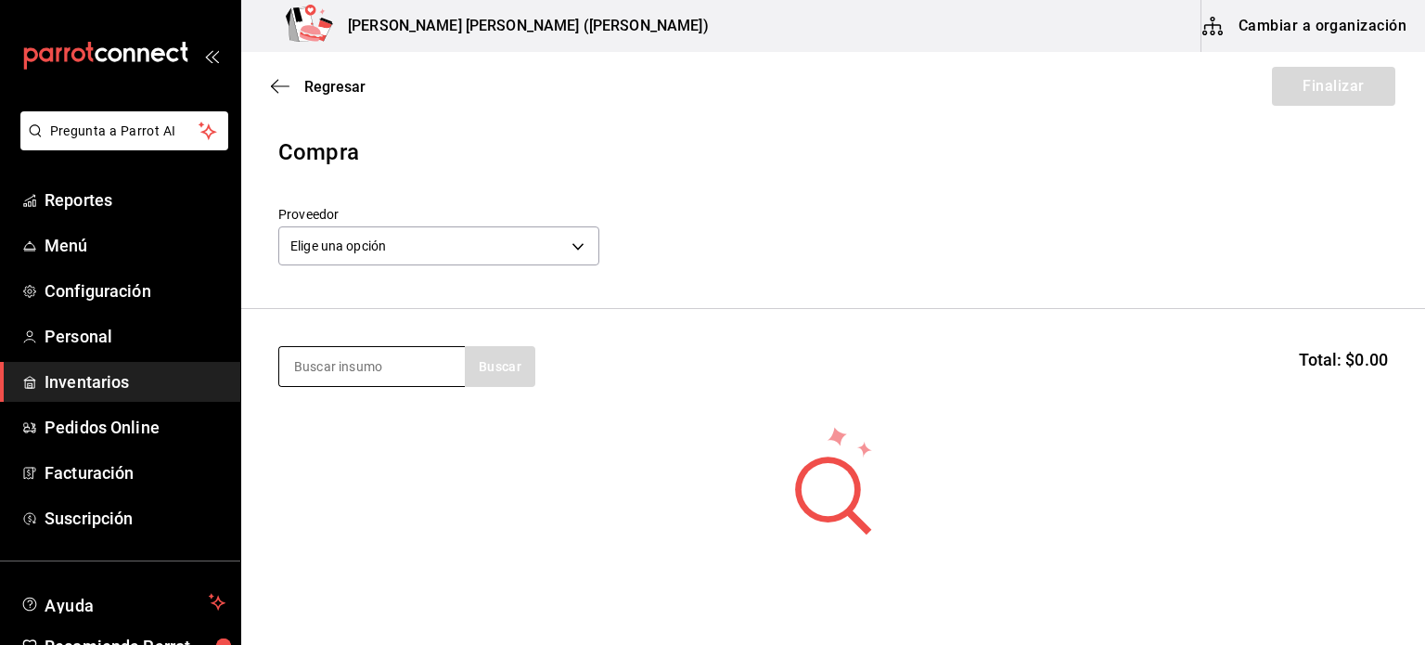
click at [429, 361] on input at bounding box center [372, 366] width 186 height 39
type input "boneless"
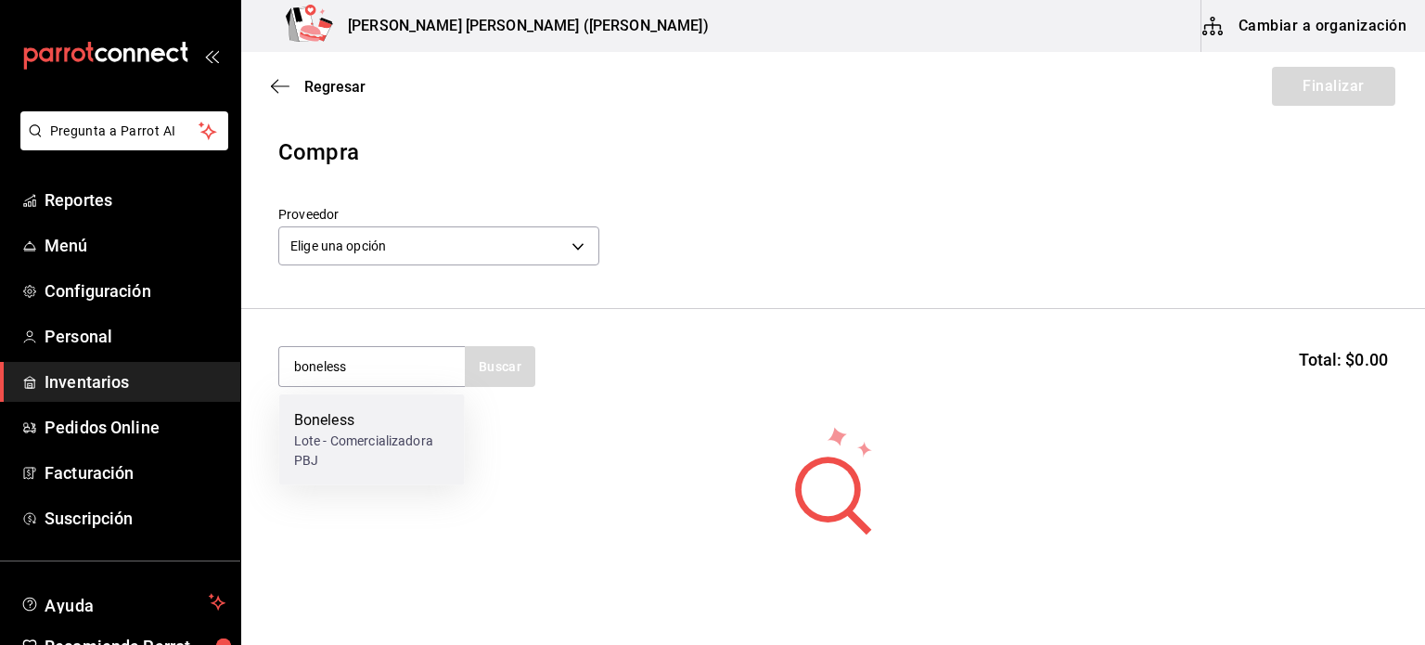
click at [408, 411] on div "Boneless" at bounding box center [372, 420] width 156 height 22
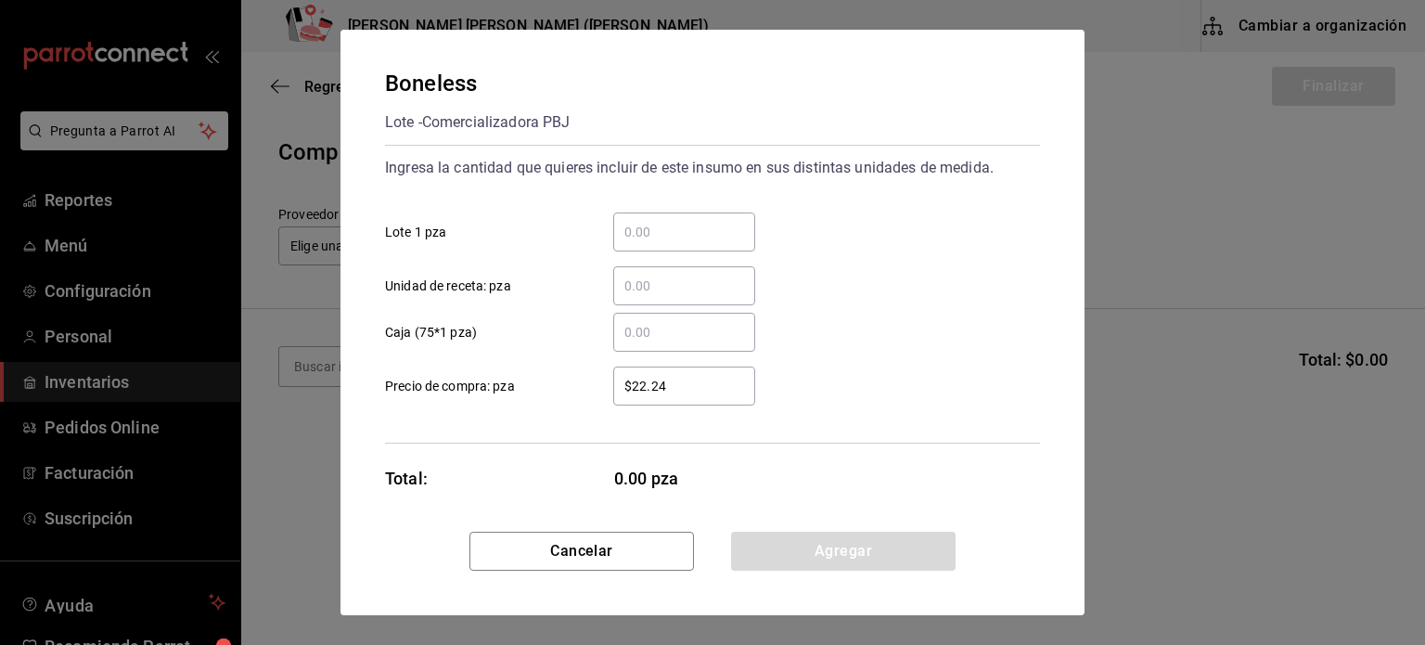
click at [663, 235] on input "​ Lote 1 pza" at bounding box center [684, 232] width 142 height 22
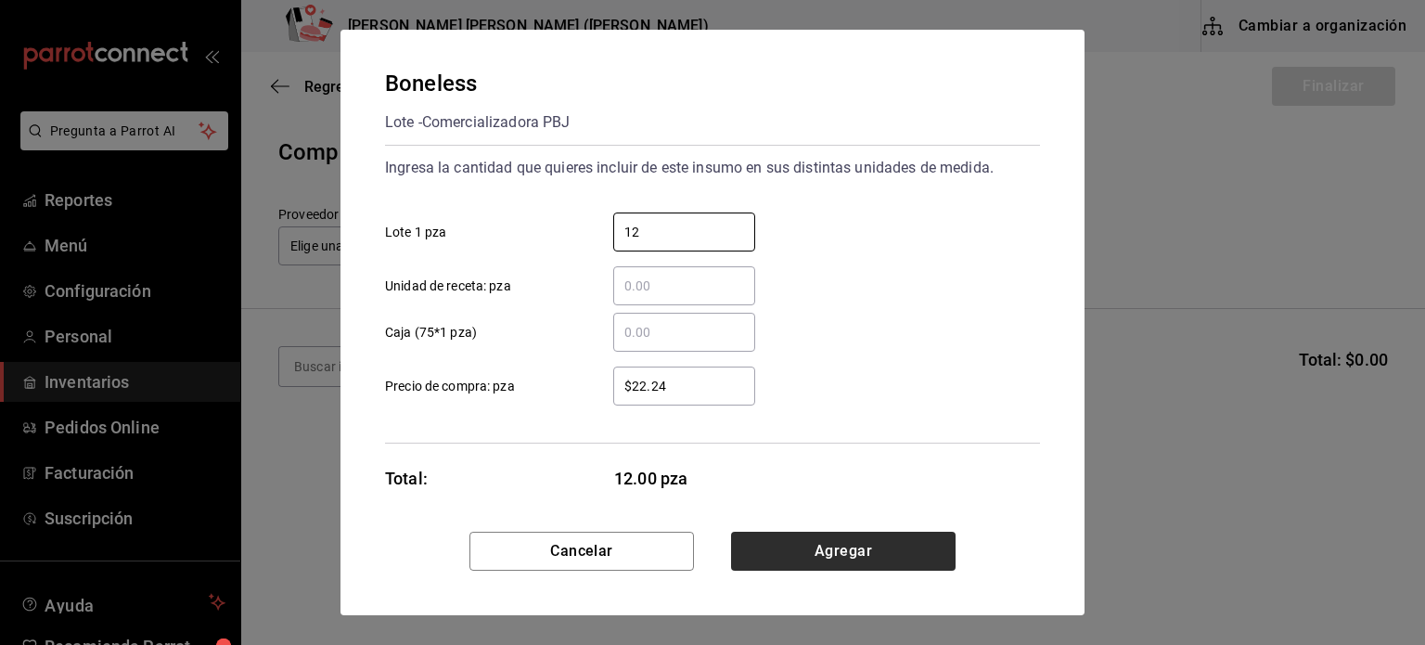
type input "12"
click at [802, 540] on button "Agregar" at bounding box center [843, 551] width 225 height 39
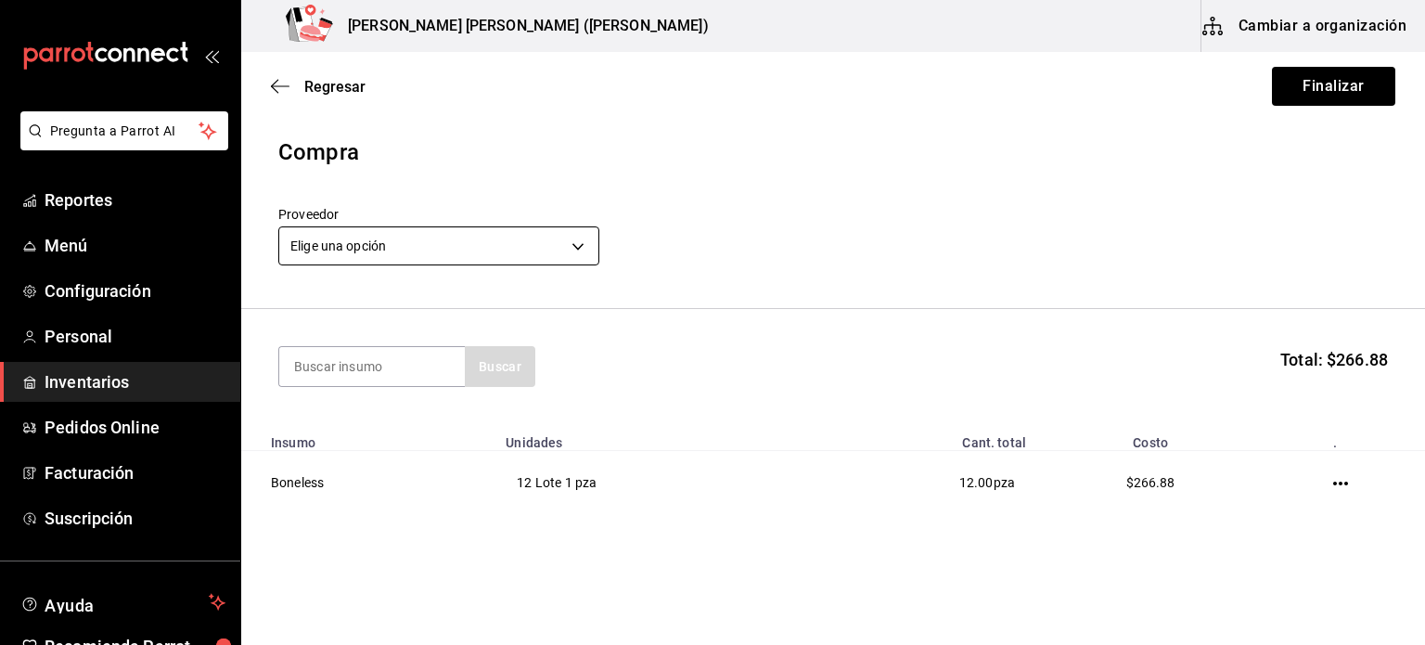
click at [396, 243] on body "Pregunta a Parrot AI Reportes Menú Configuración Personal Inventarios Pedidos O…" at bounding box center [712, 270] width 1425 height 540
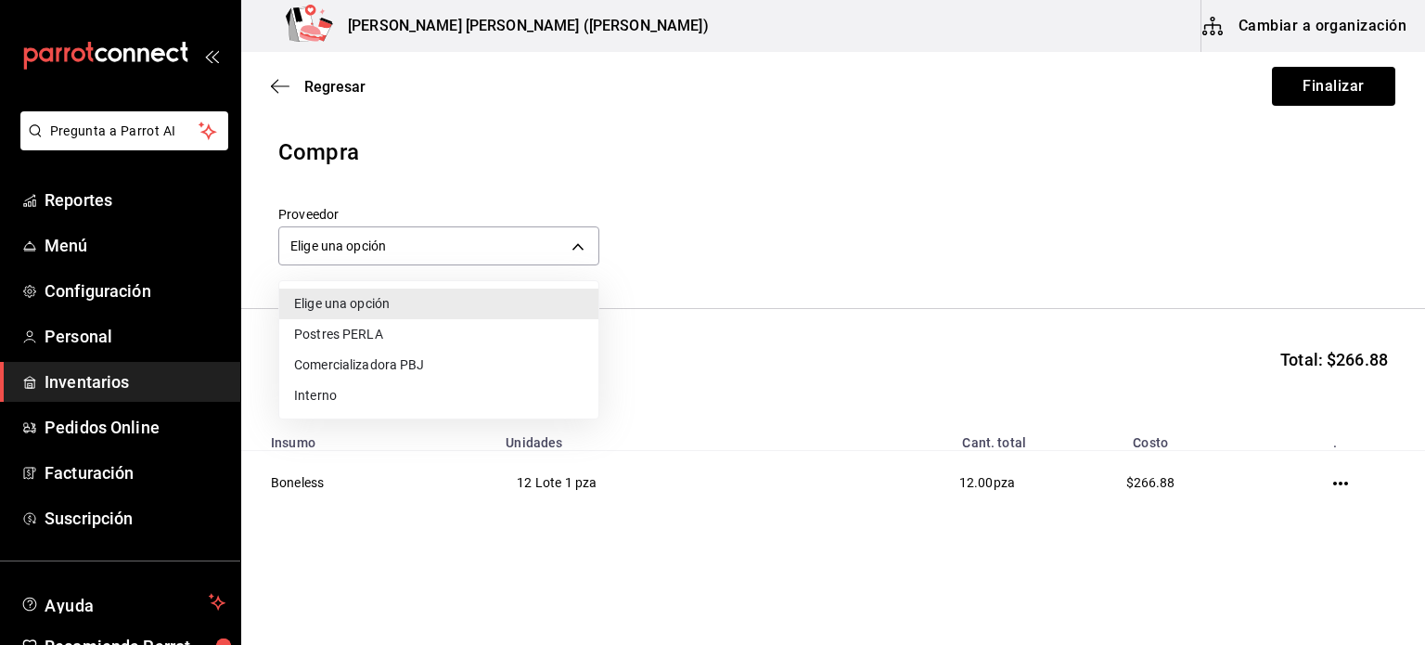
click at [412, 363] on li "Comercializadora PBJ" at bounding box center [438, 365] width 319 height 31
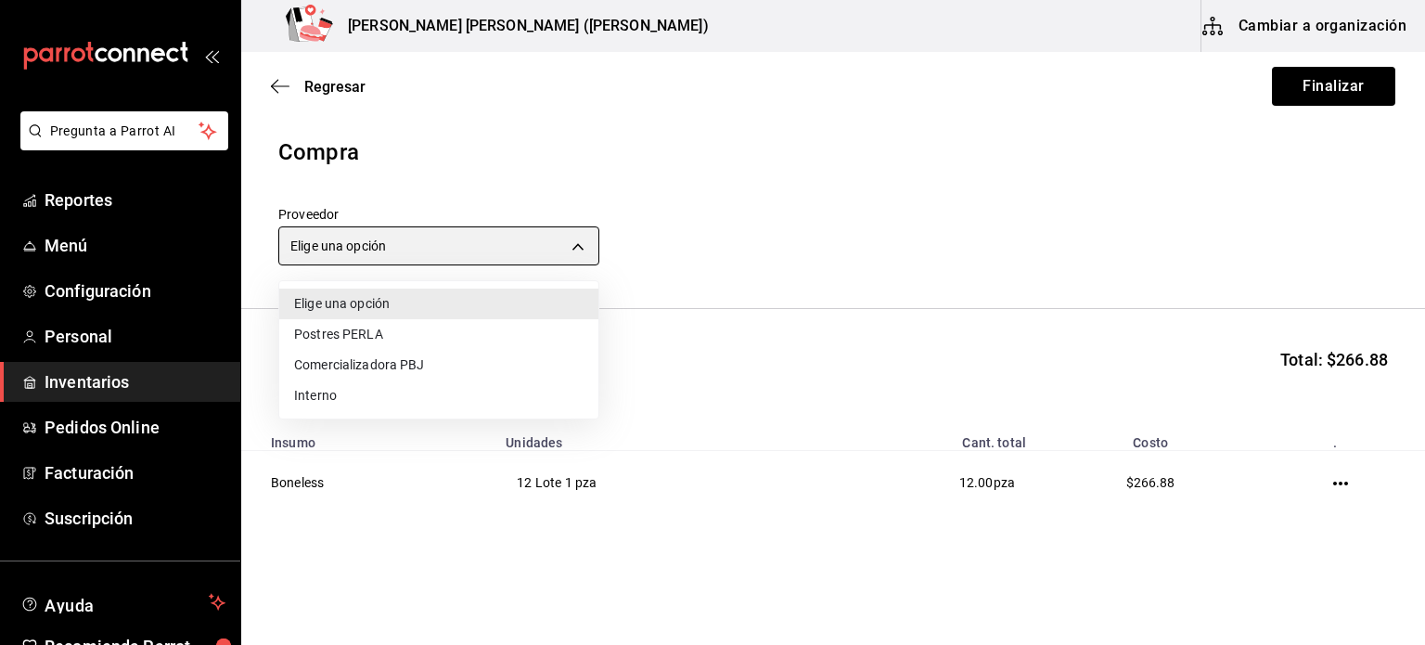
type input "73989370-521d-4bc8-8ea0-0c8e3494ddd7"
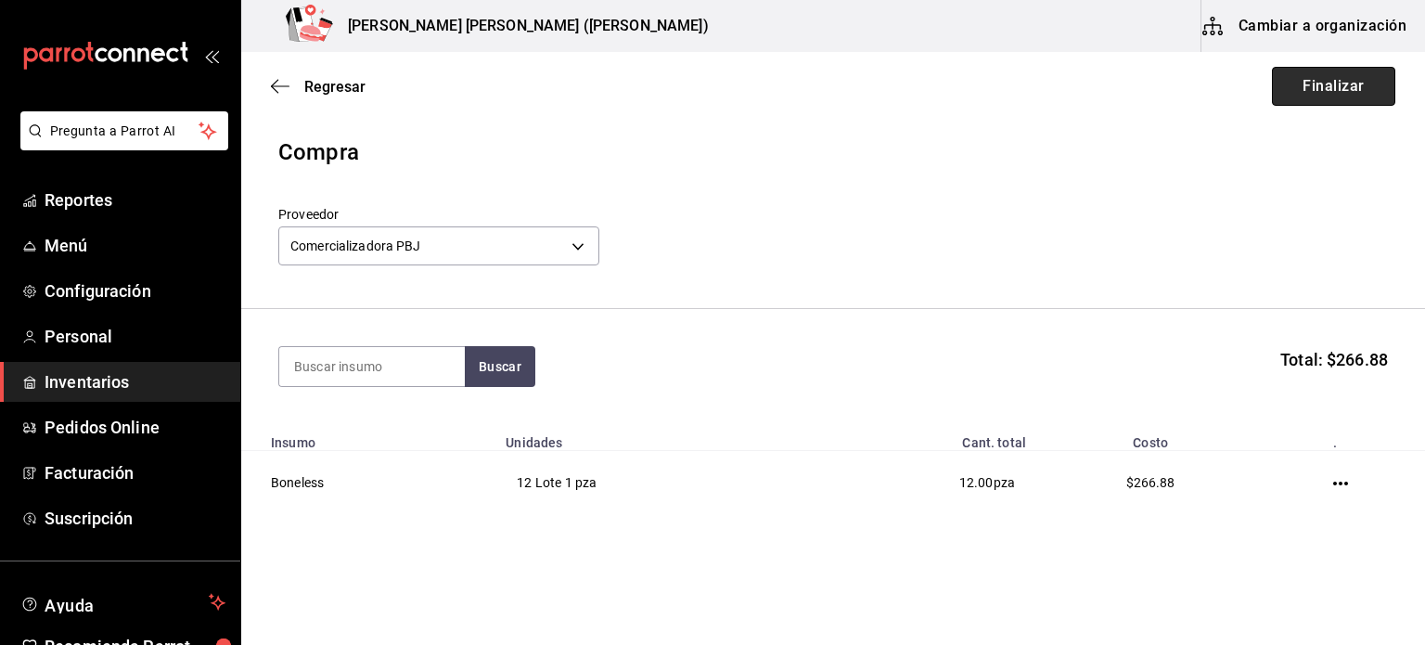
click at [1348, 77] on button "Finalizar" at bounding box center [1333, 86] width 123 height 39
